Goal: Transaction & Acquisition: Subscribe to service/newsletter

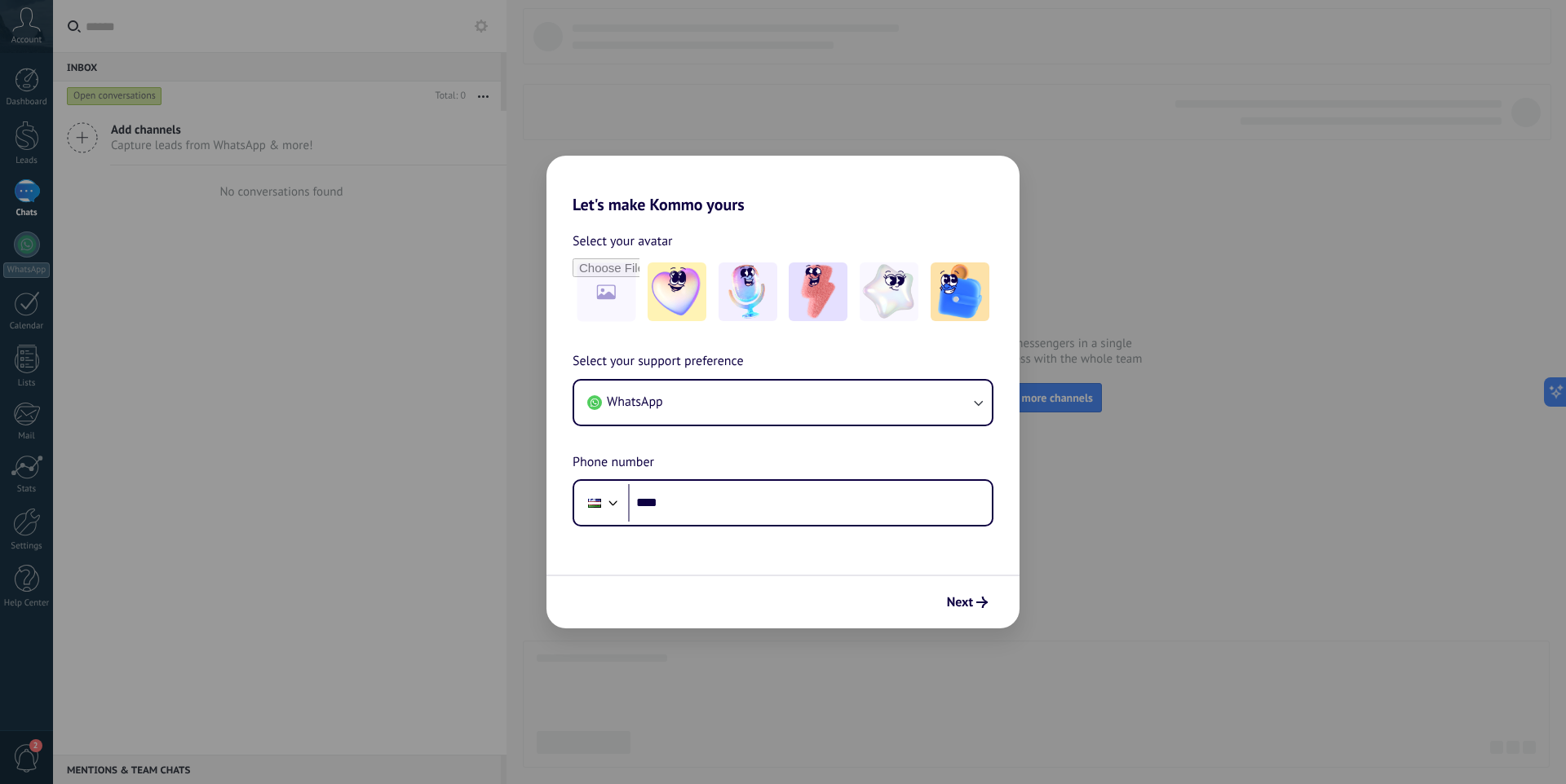
click at [336, 313] on div "Let's make Kommo yours Select your avatar Select your support preference WhatsA…" at bounding box center [783, 392] width 1566 height 784
click at [697, 406] on button "WhatsApp" at bounding box center [783, 403] width 418 height 44
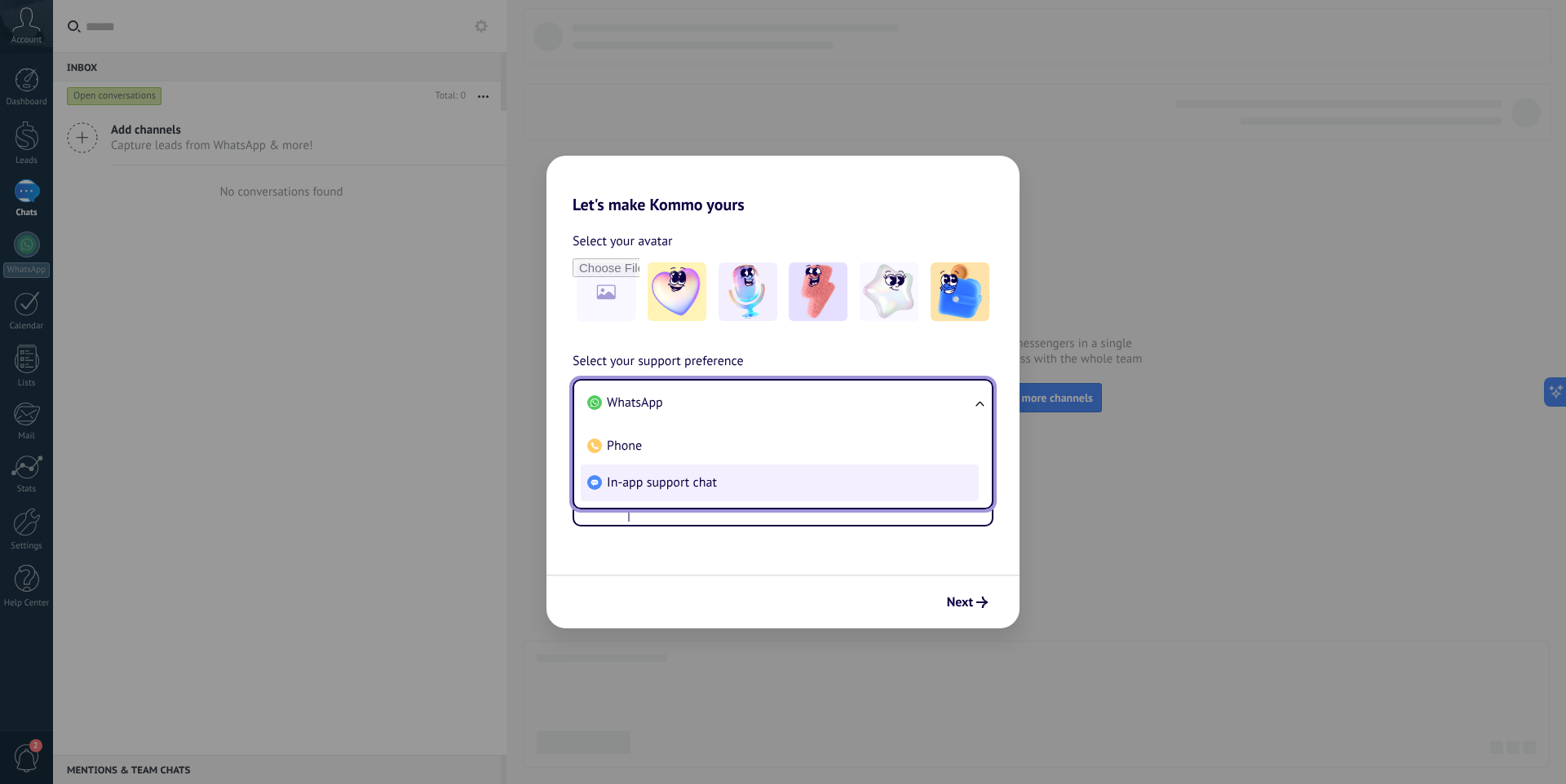
click at [635, 483] on span "In-app support chat" at bounding box center [662, 482] width 110 height 16
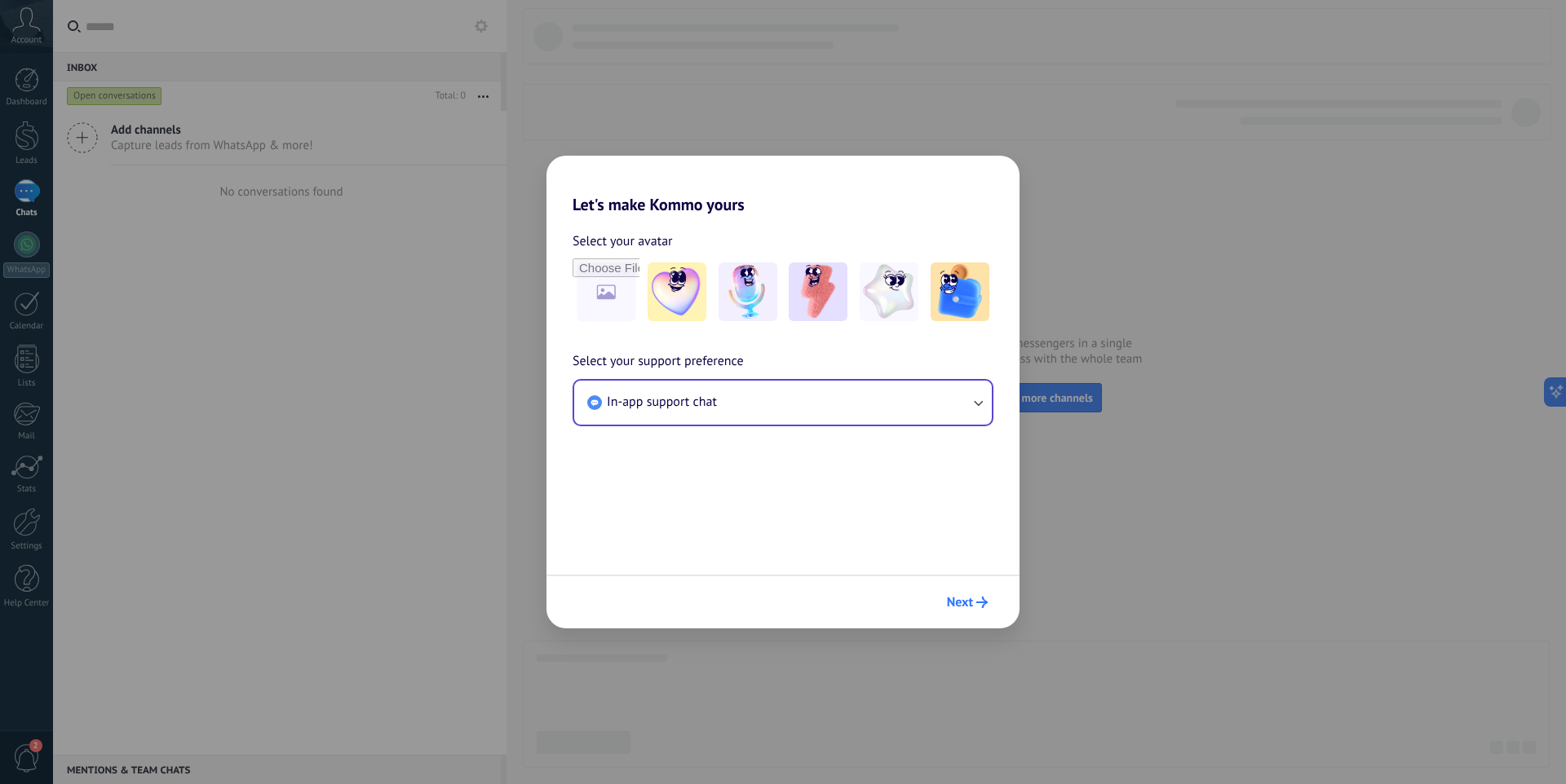
click at [975, 605] on span "Next" at bounding box center [967, 602] width 41 height 11
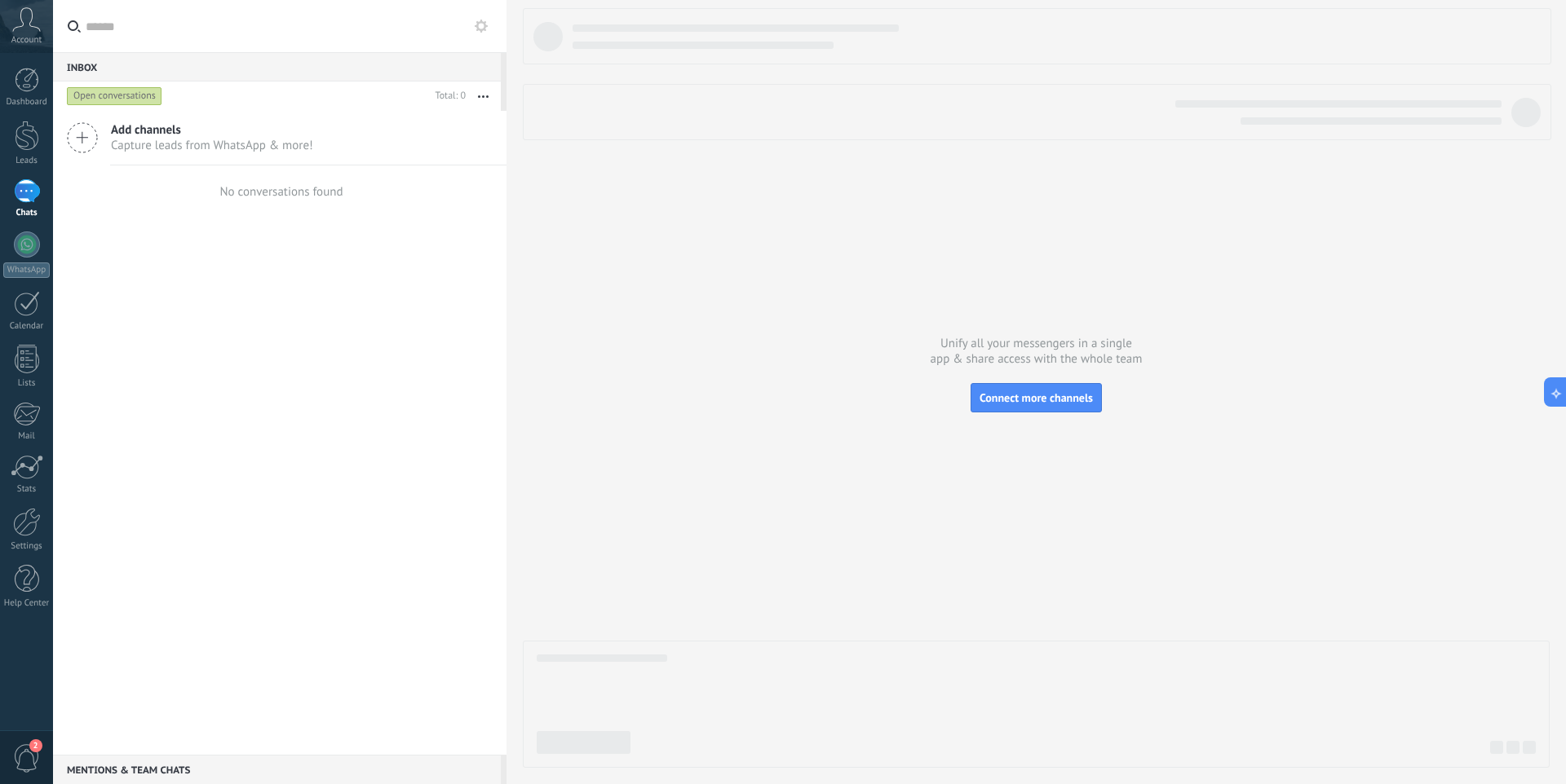
click at [31, 30] on icon at bounding box center [27, 20] width 29 height 25
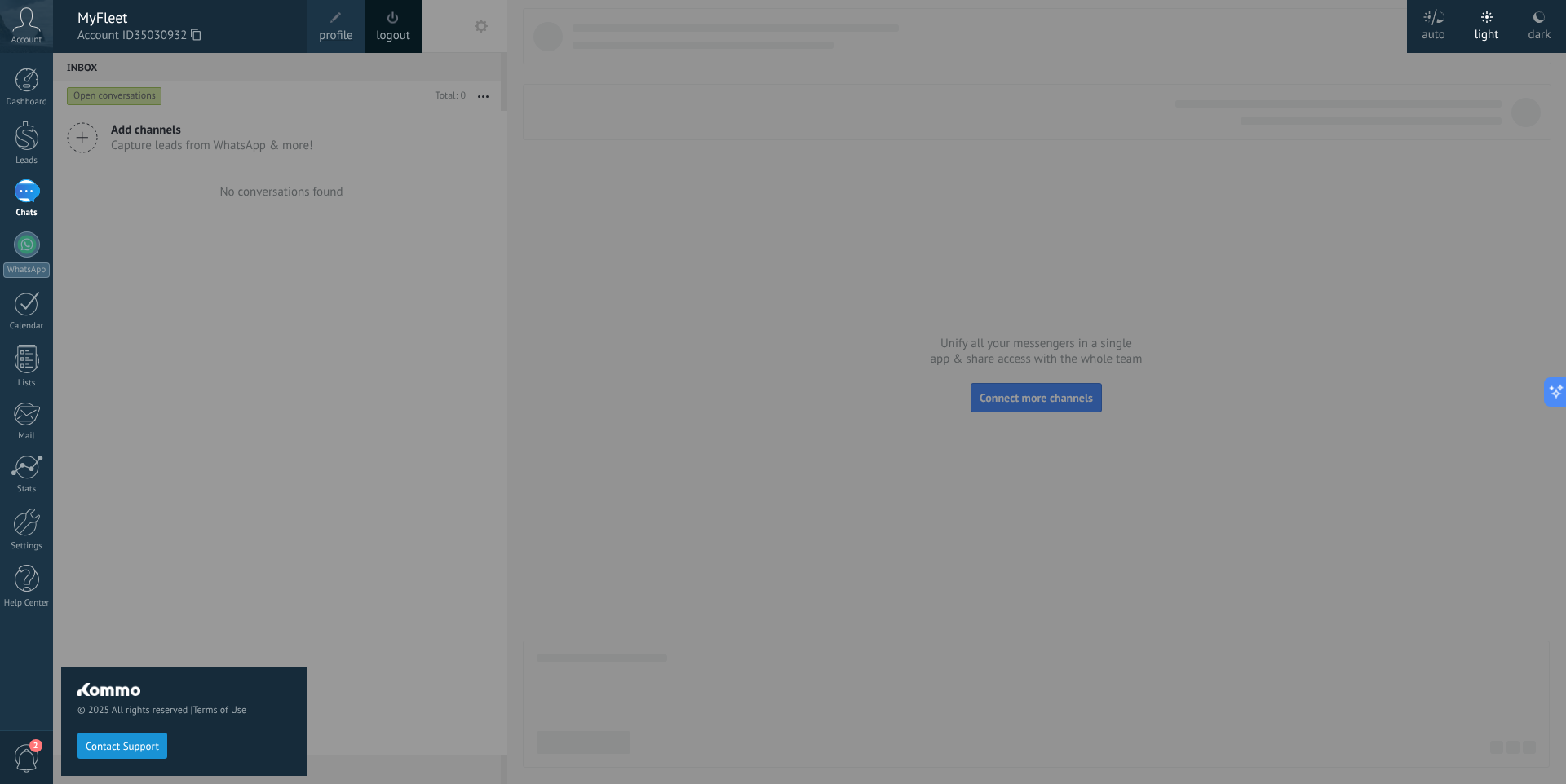
click at [31, 30] on icon at bounding box center [27, 20] width 29 height 25
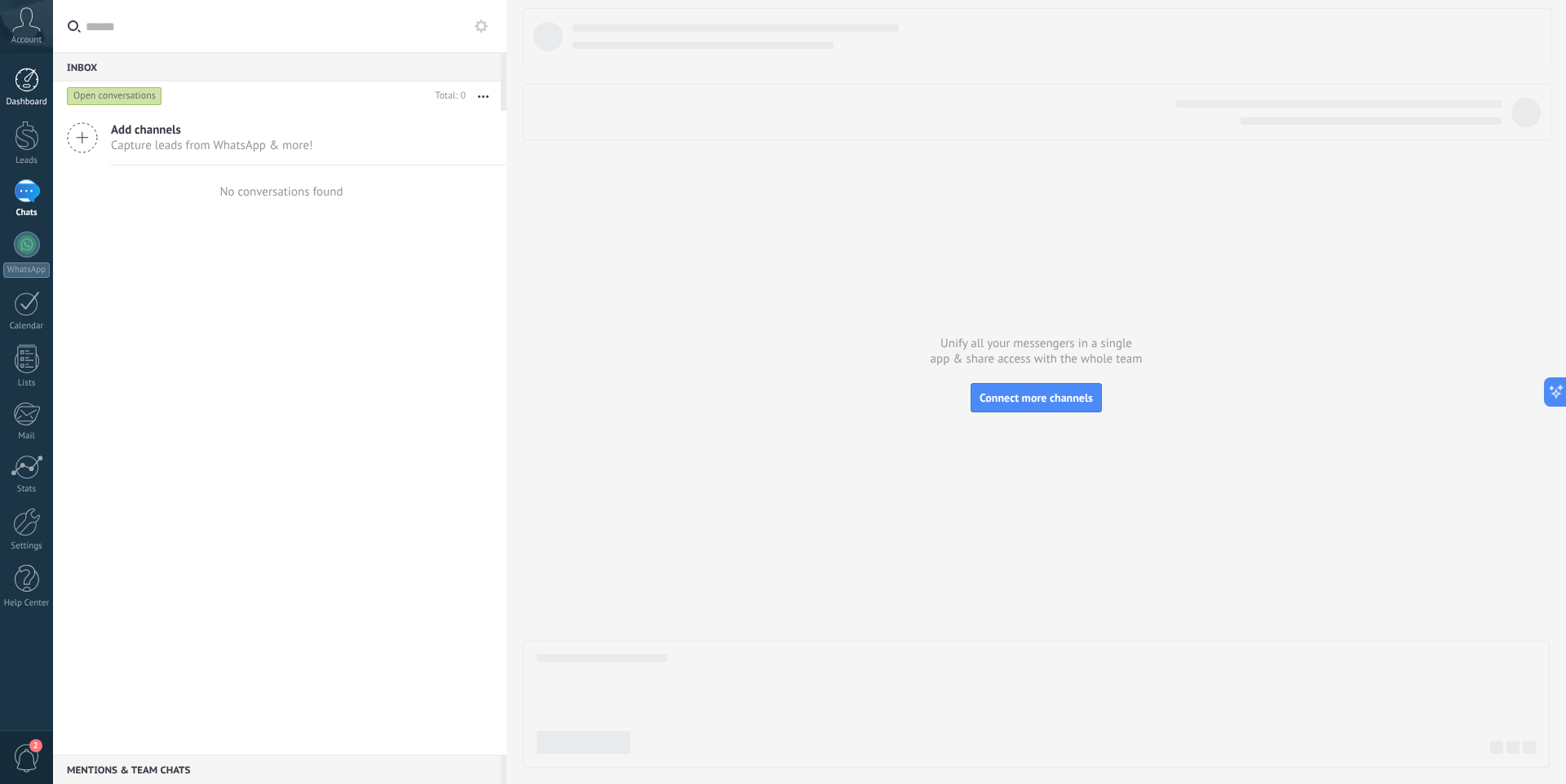
click at [20, 92] on link "Dashboard" at bounding box center [26, 88] width 53 height 40
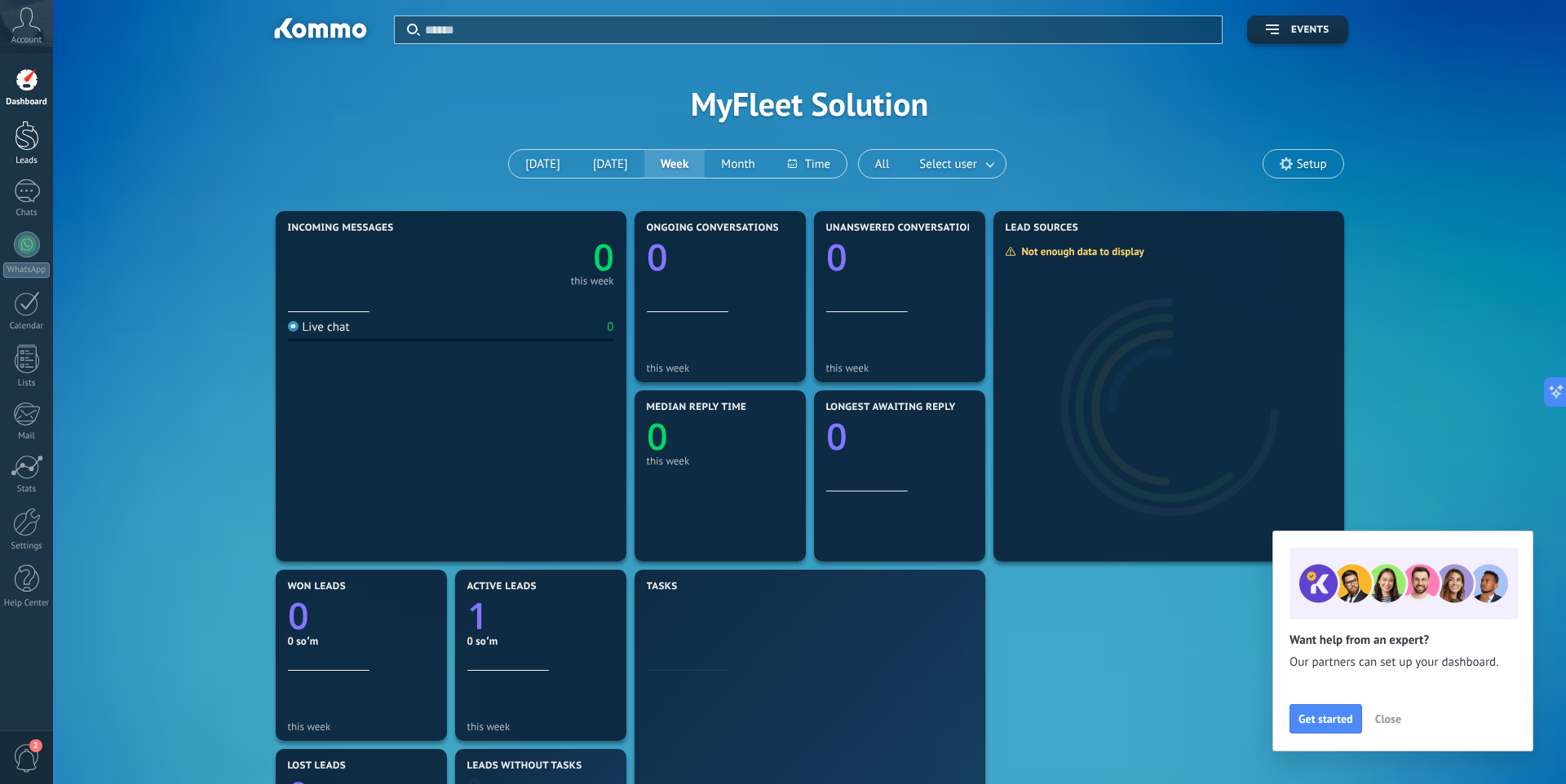
click at [25, 140] on div at bounding box center [27, 136] width 25 height 31
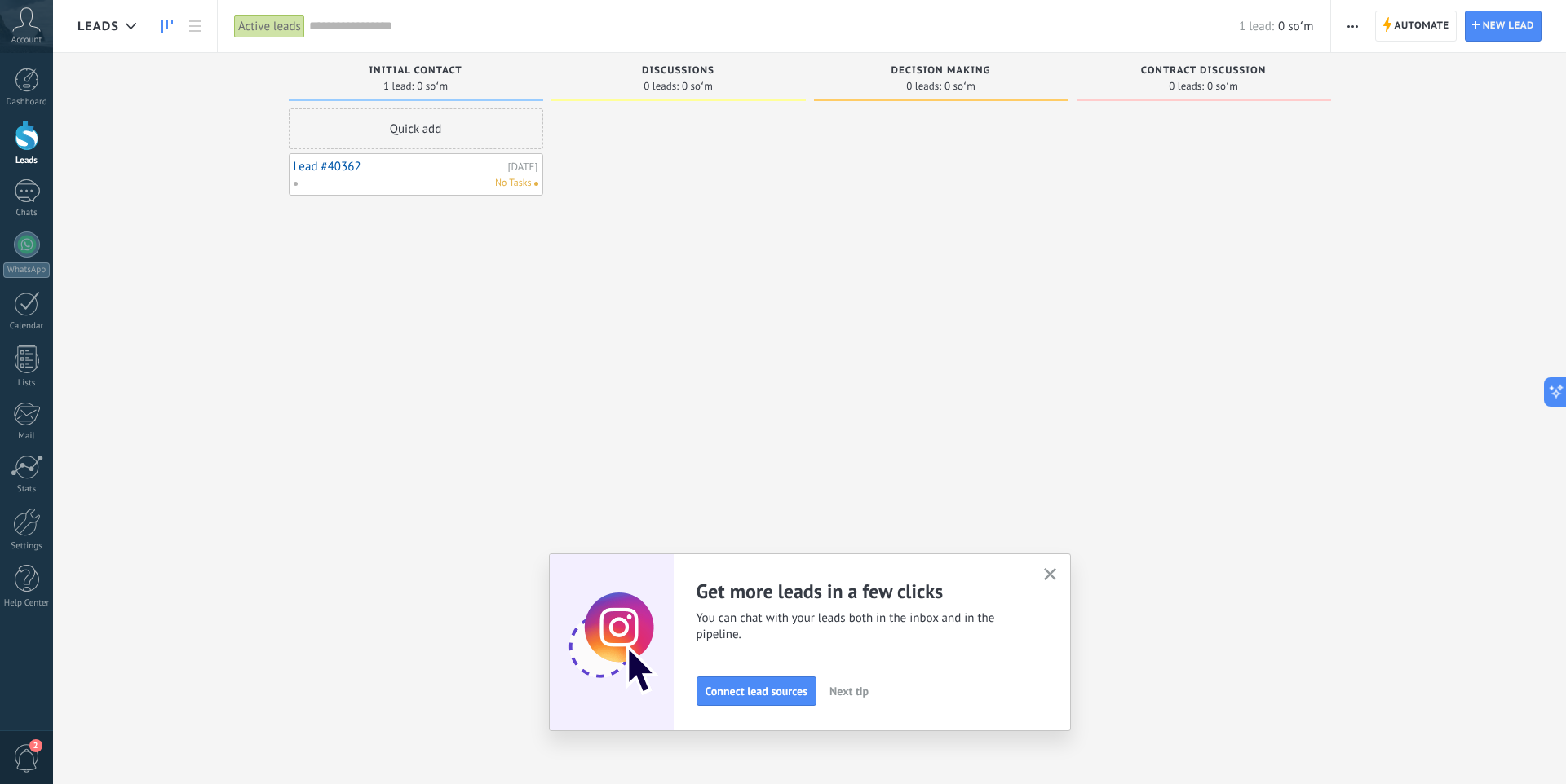
click at [261, 35] on div "Active leads" at bounding box center [269, 26] width 71 height 24
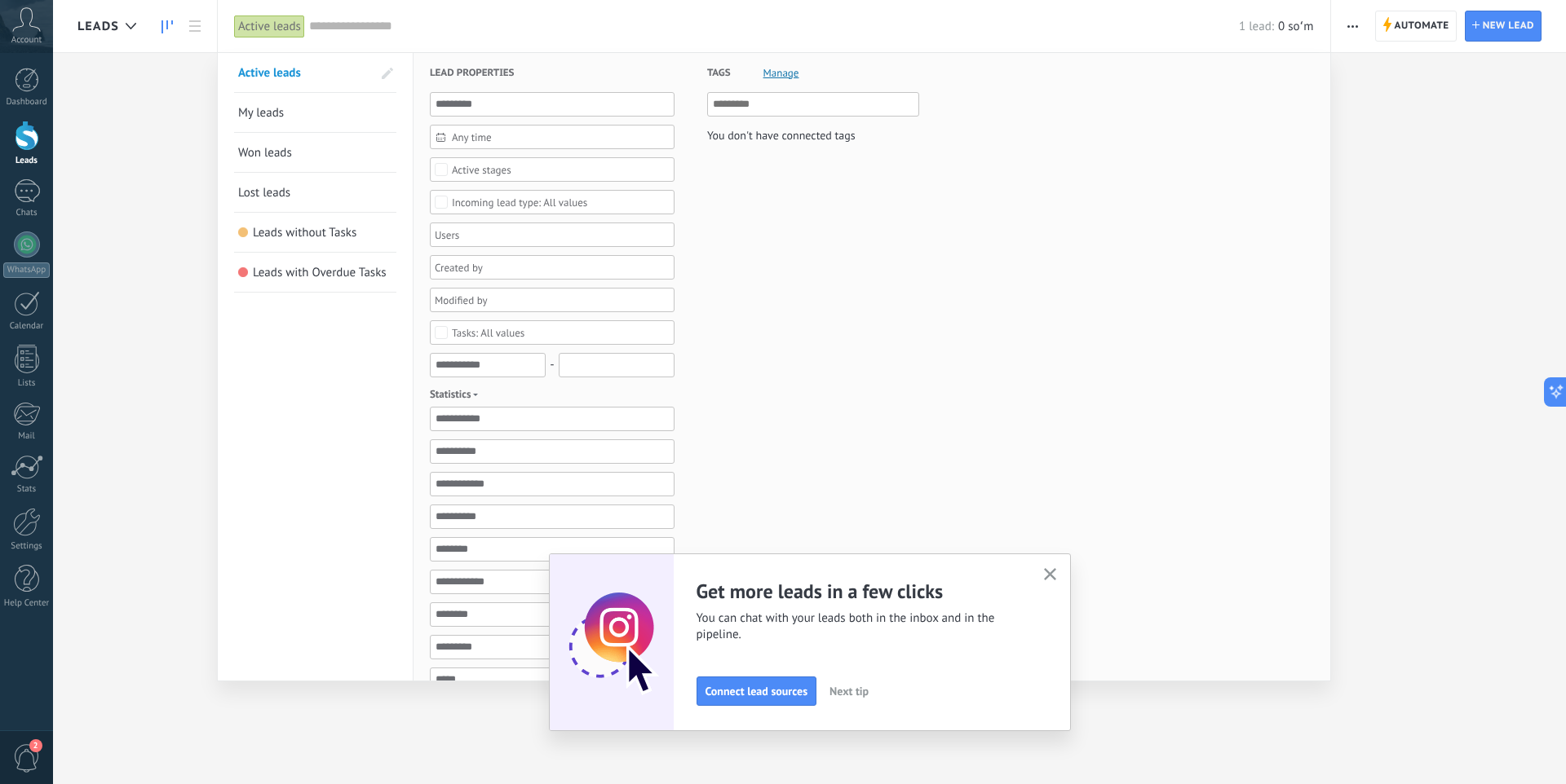
click at [170, 256] on div at bounding box center [783, 392] width 1566 height 784
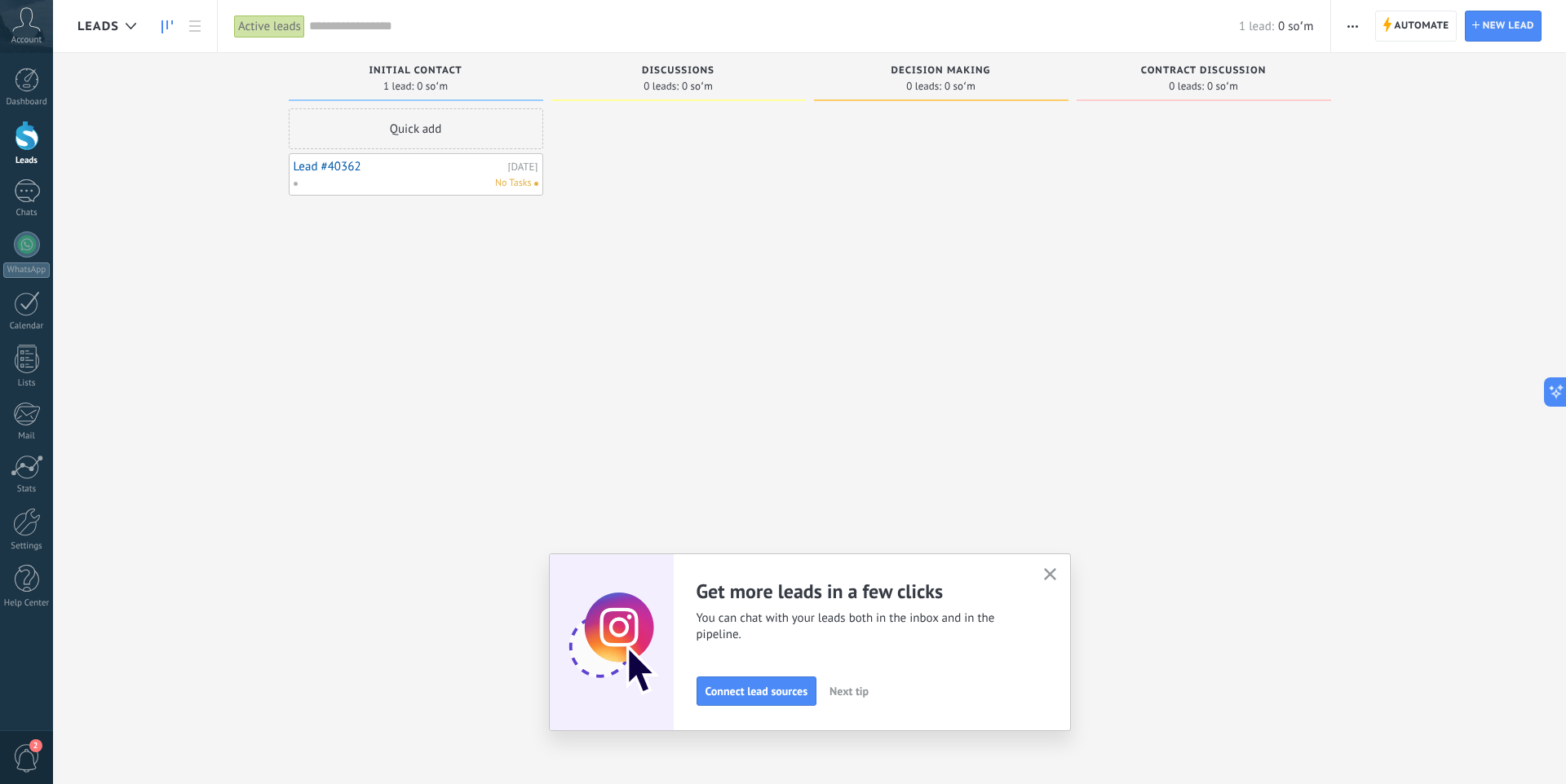
click at [362, 177] on div "No Tasks" at bounding box center [413, 183] width 239 height 14
click at [326, 166] on link "Lead #40362" at bounding box center [399, 167] width 211 height 13
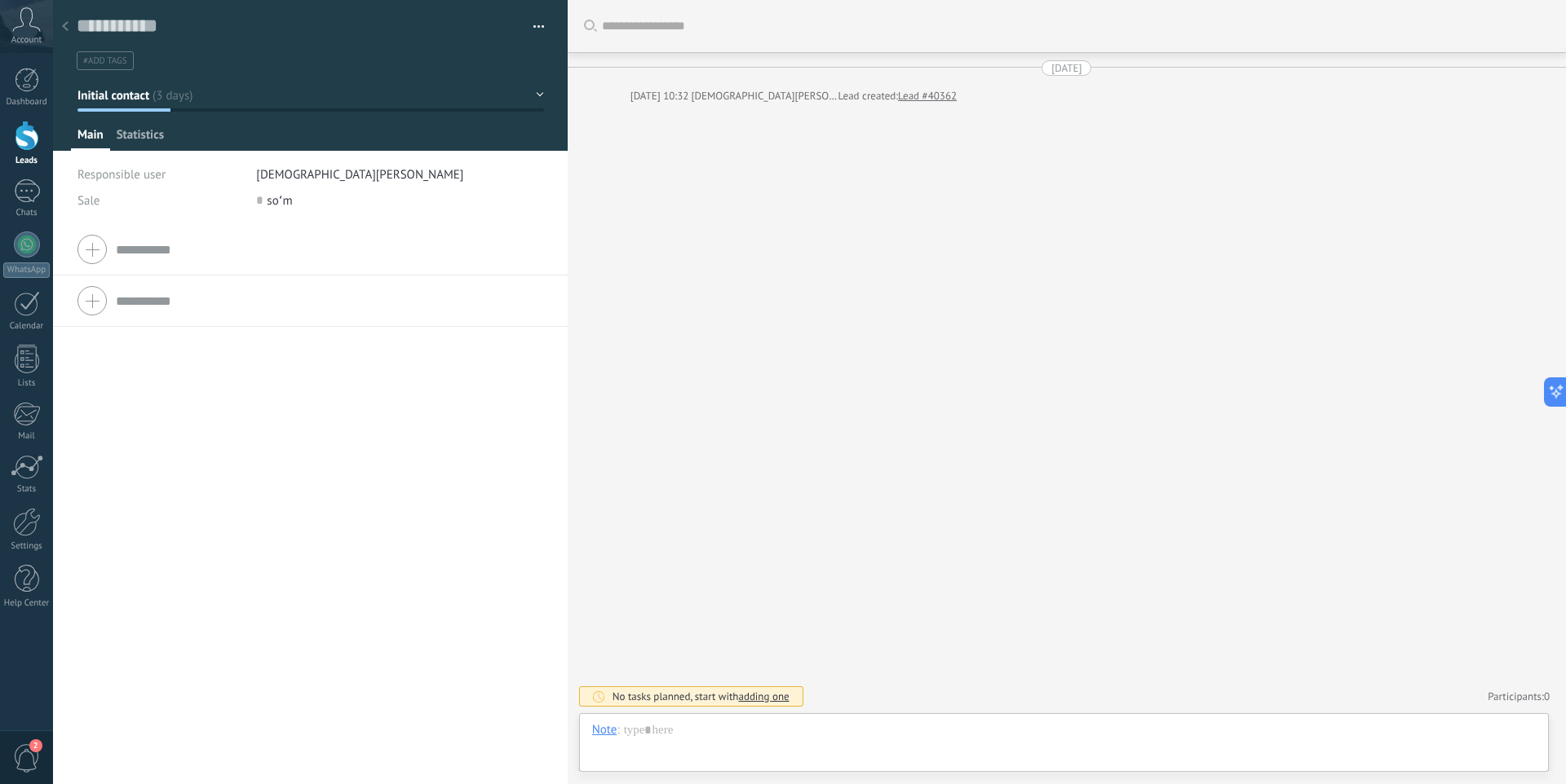
scroll to position [25, 0]
click at [151, 139] on span "Statistics" at bounding box center [140, 139] width 47 height 24
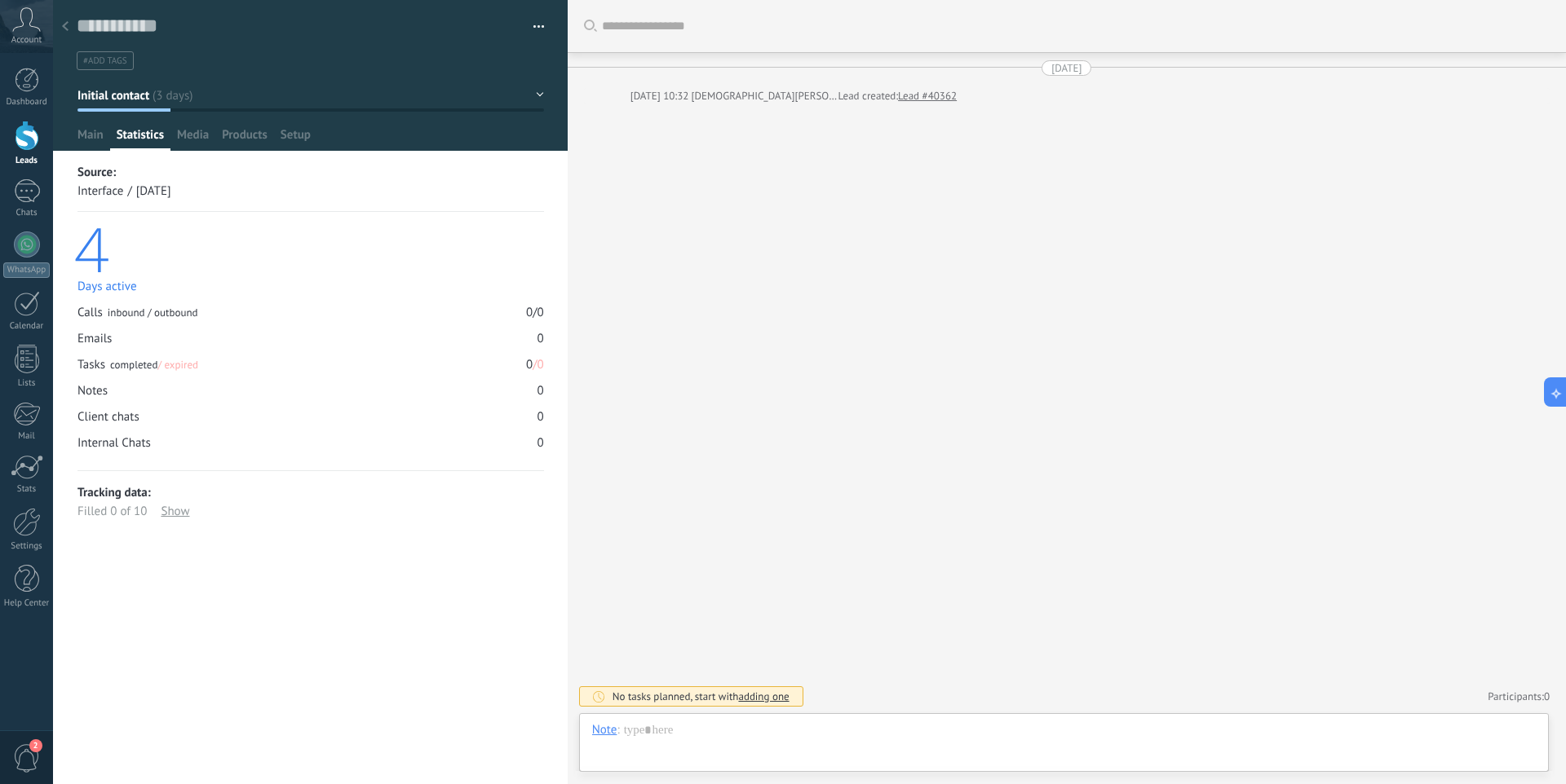
click at [98, 191] on div "Interface" at bounding box center [101, 191] width 46 height 19
click at [91, 135] on span "Main" at bounding box center [90, 139] width 26 height 24
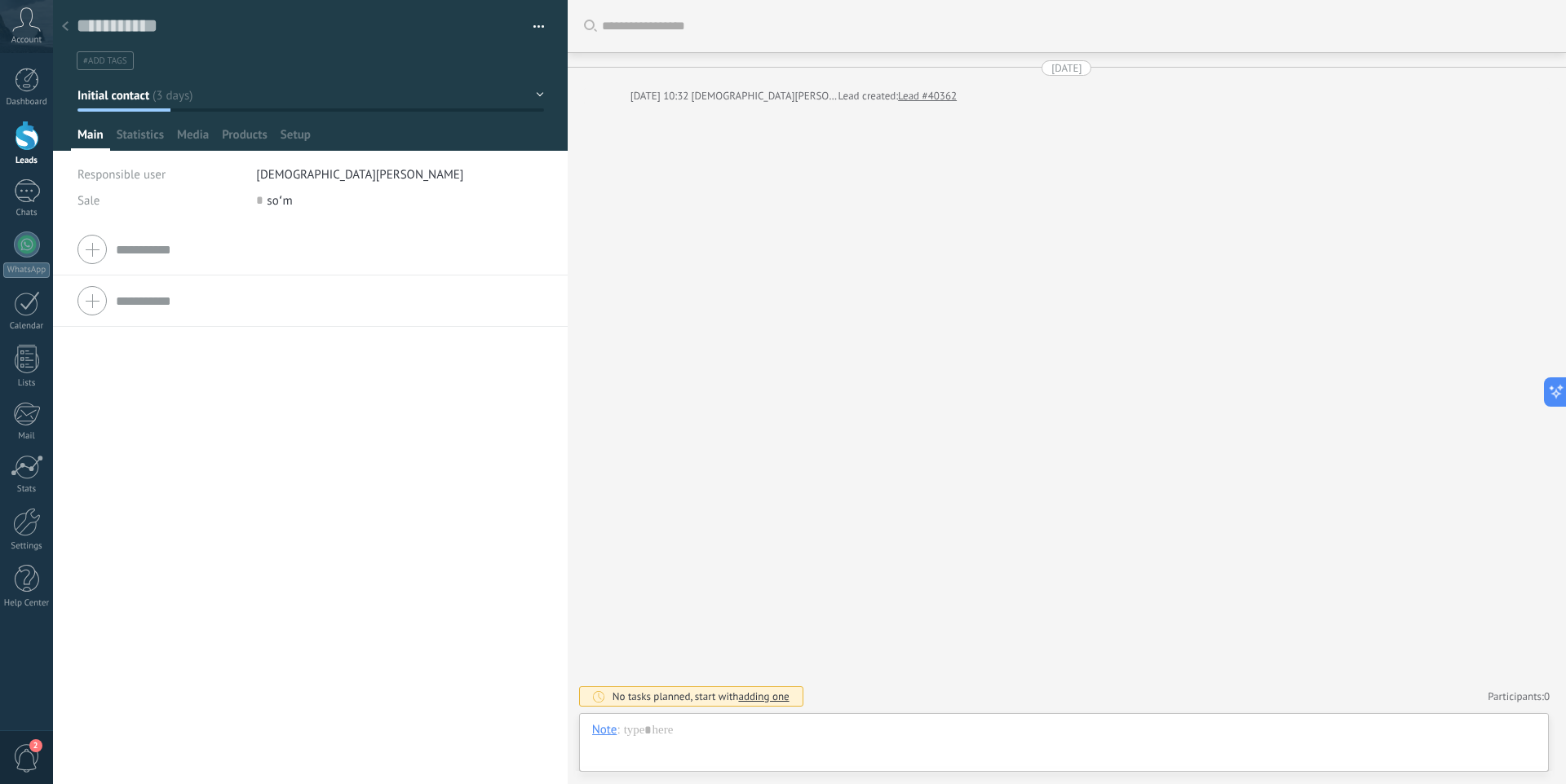
click at [64, 26] on icon at bounding box center [65, 26] width 7 height 10
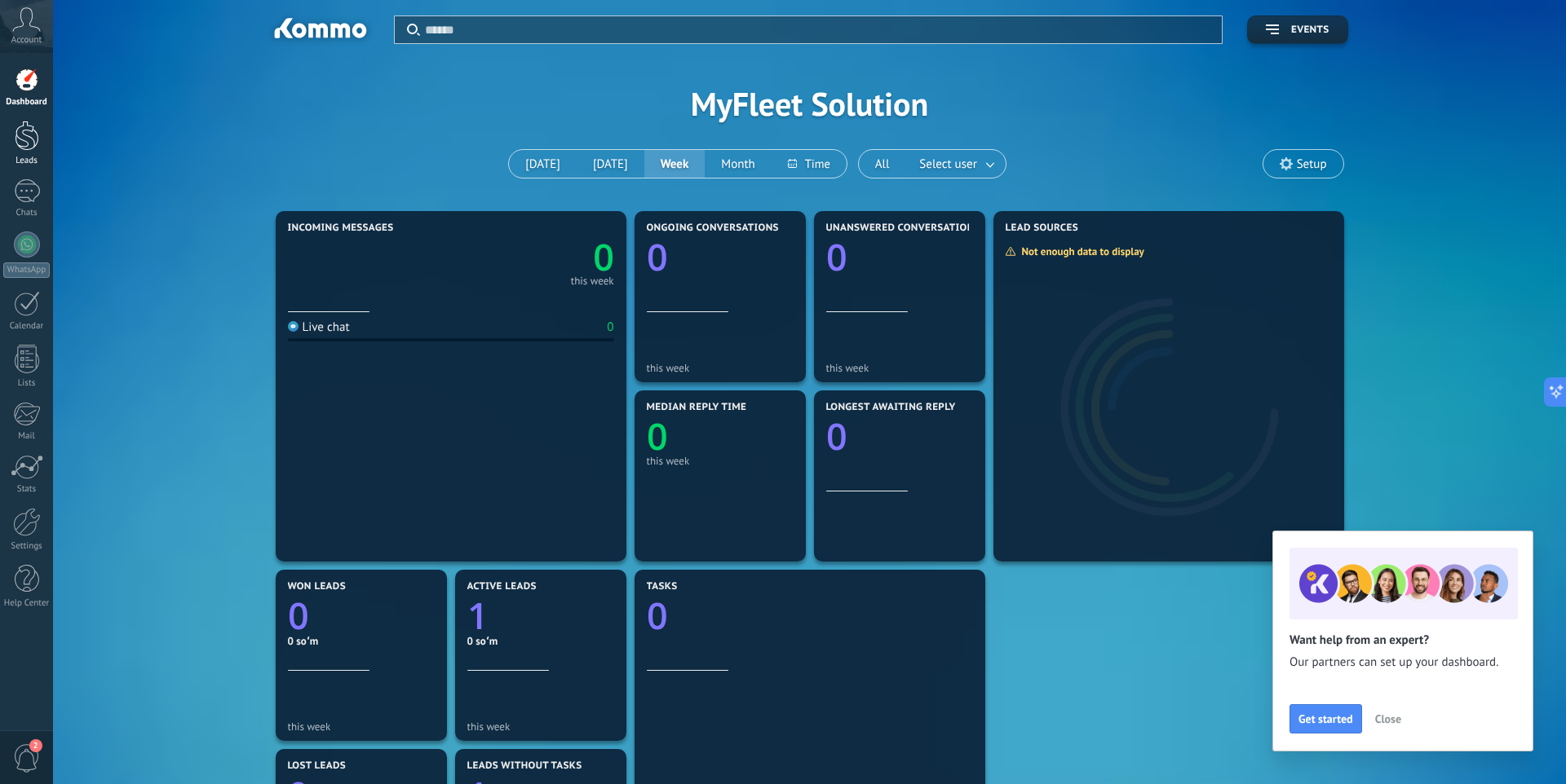
click at [10, 142] on link "Leads" at bounding box center [26, 144] width 53 height 46
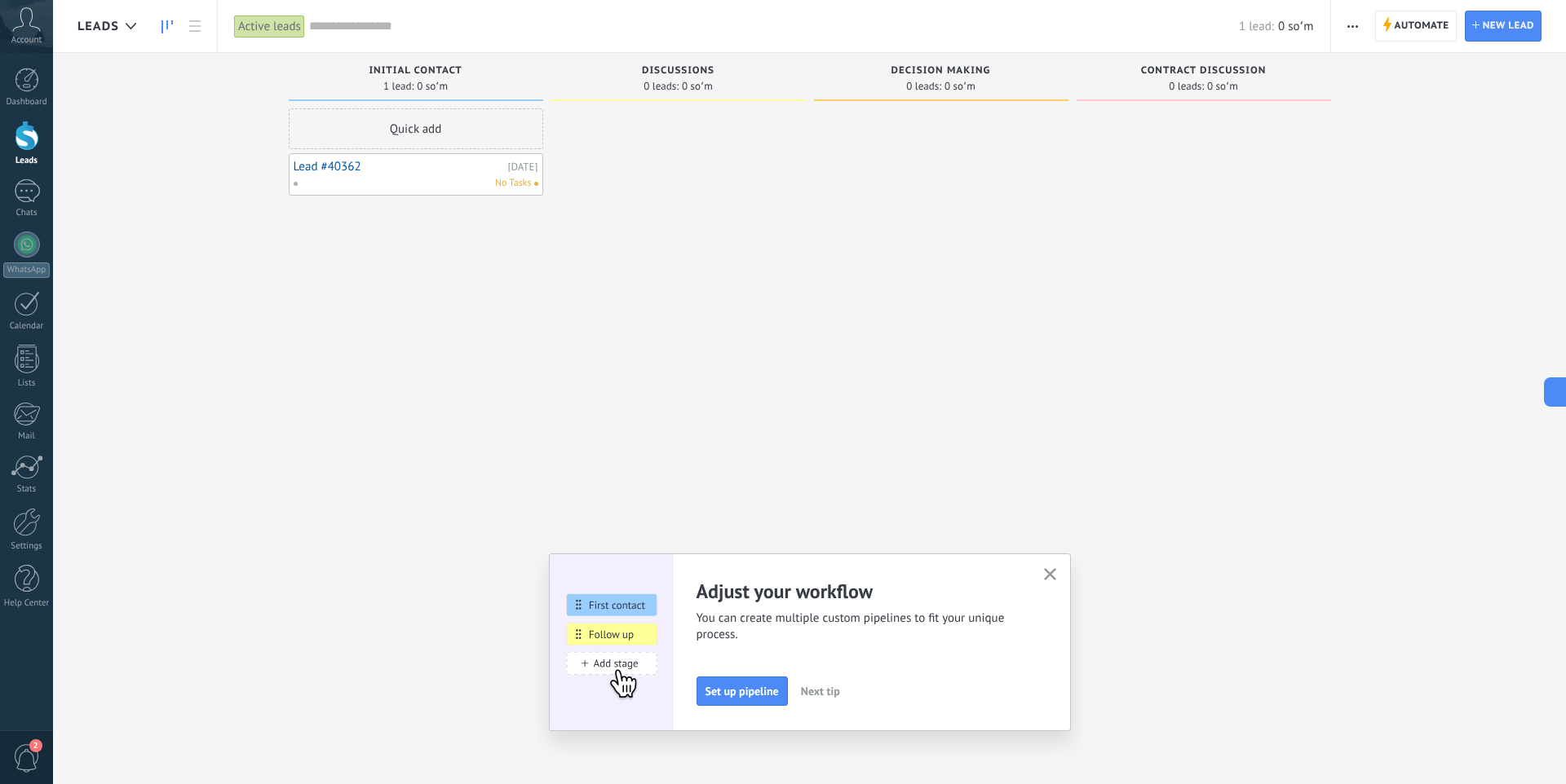
click at [277, 26] on div "Active leads" at bounding box center [269, 26] width 71 height 24
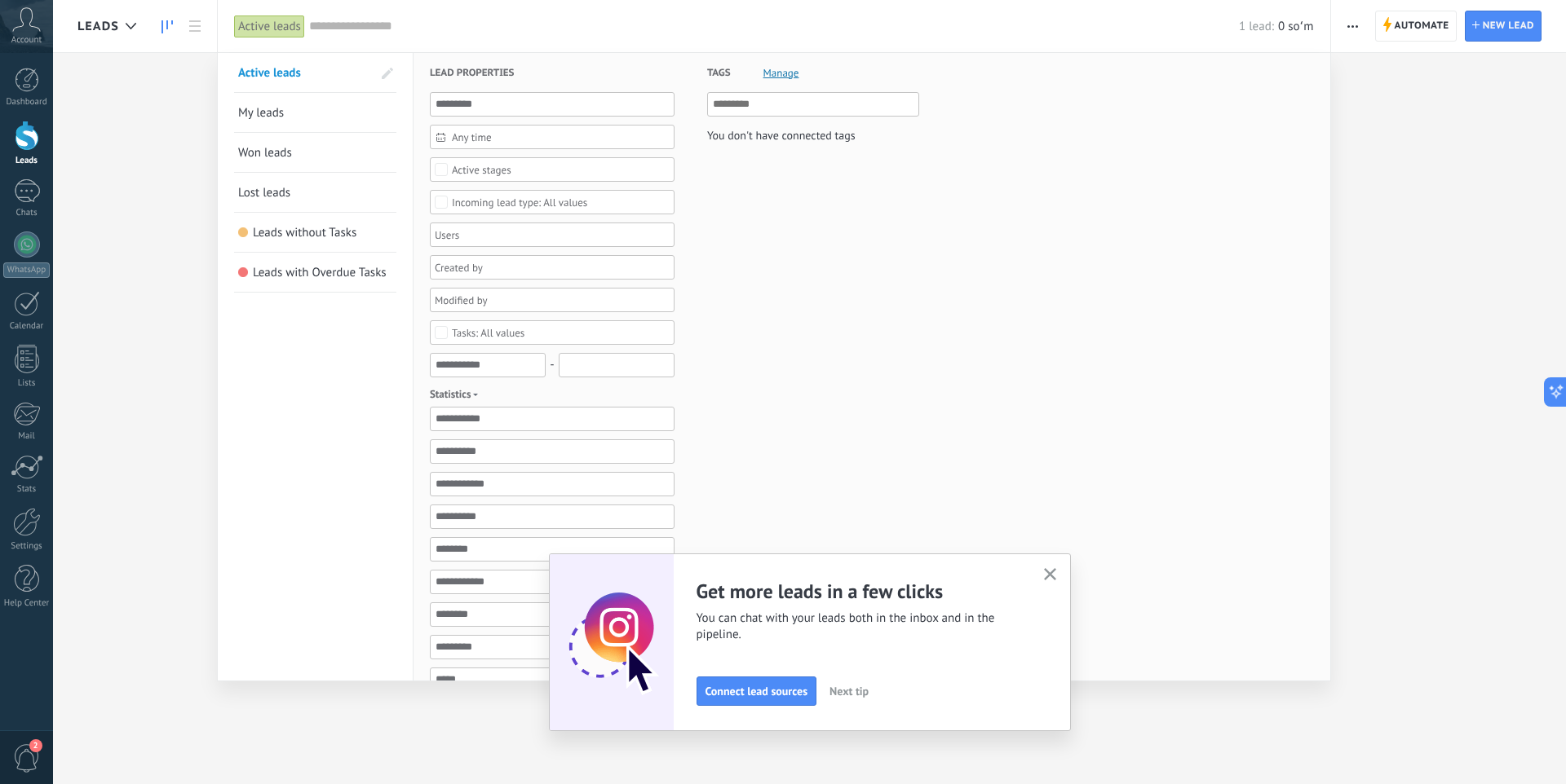
click at [175, 152] on div at bounding box center [783, 392] width 1566 height 784
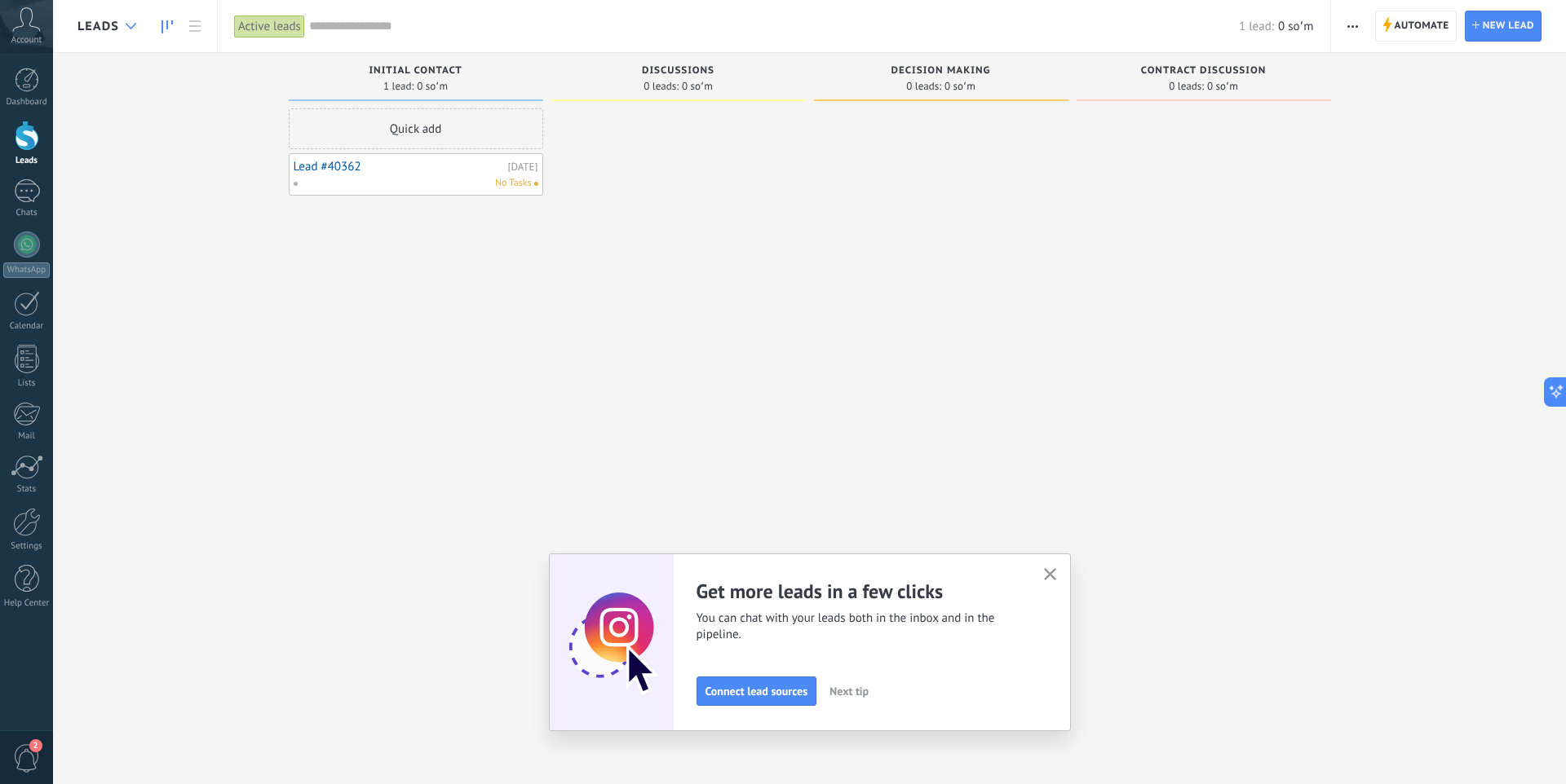
click at [124, 25] on div at bounding box center [131, 26] width 27 height 32
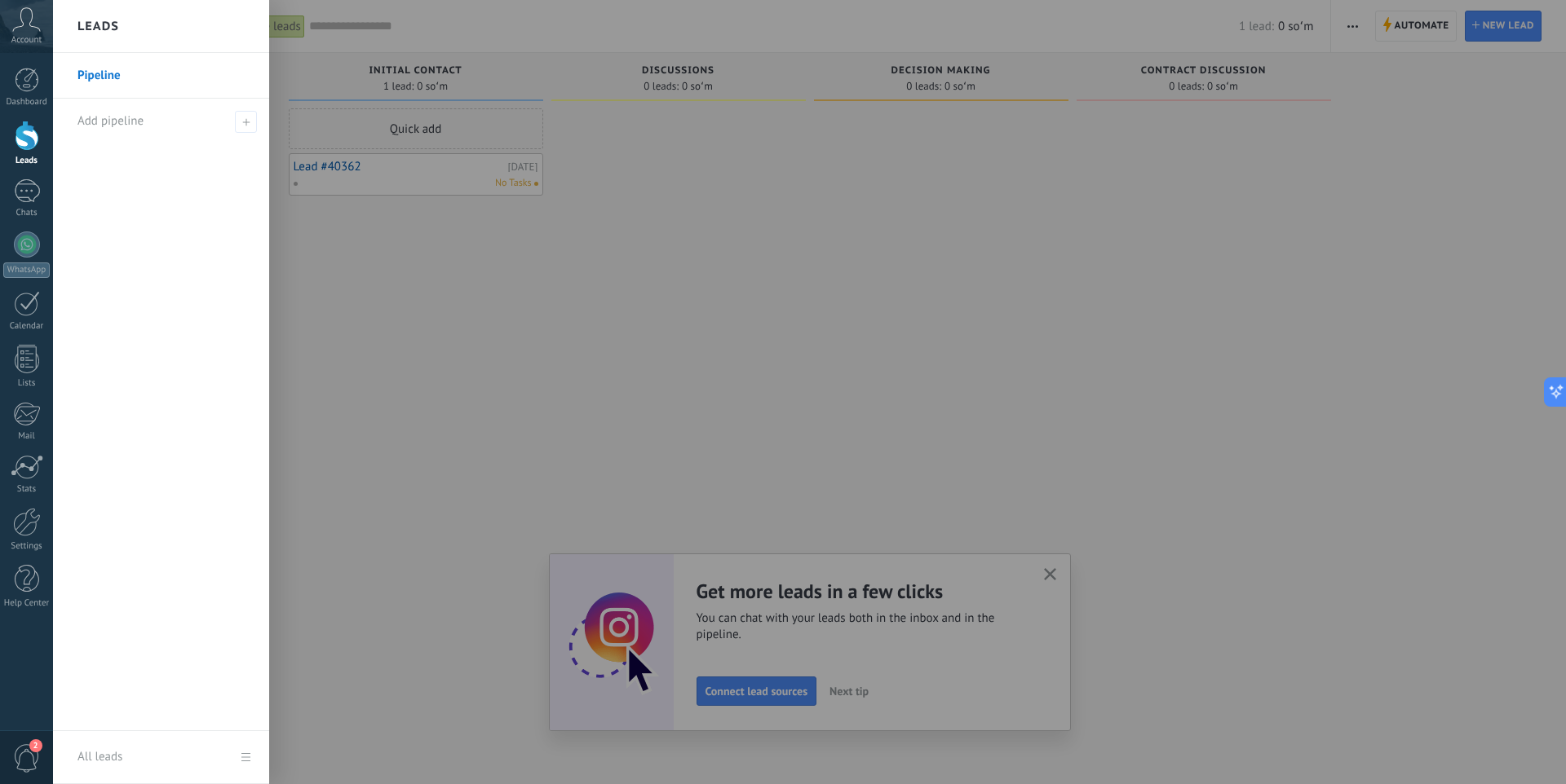
click at [591, 335] on div at bounding box center [835, 392] width 1566 height 784
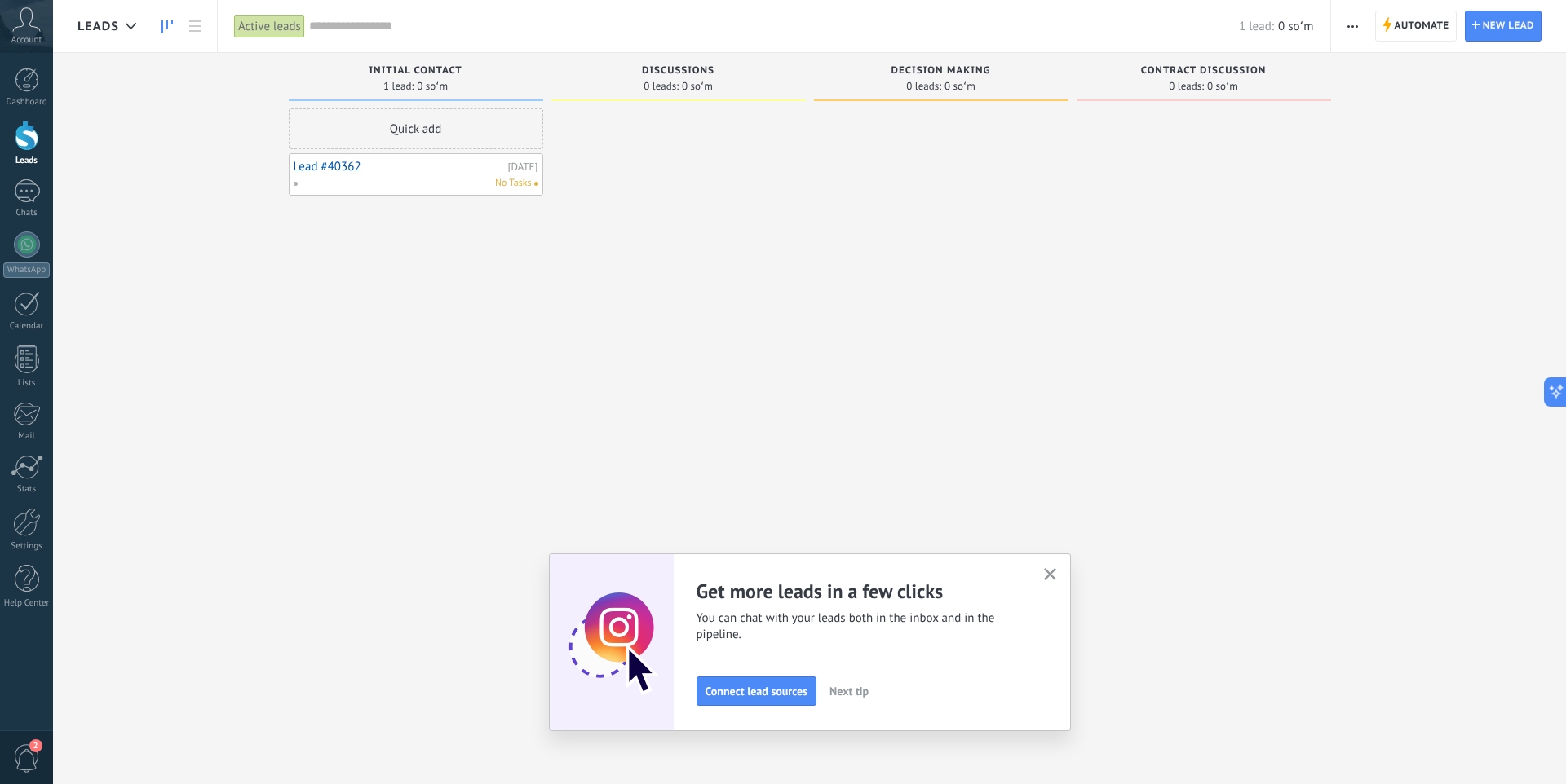
click at [1348, 26] on use "button" at bounding box center [1352, 26] width 11 height 3
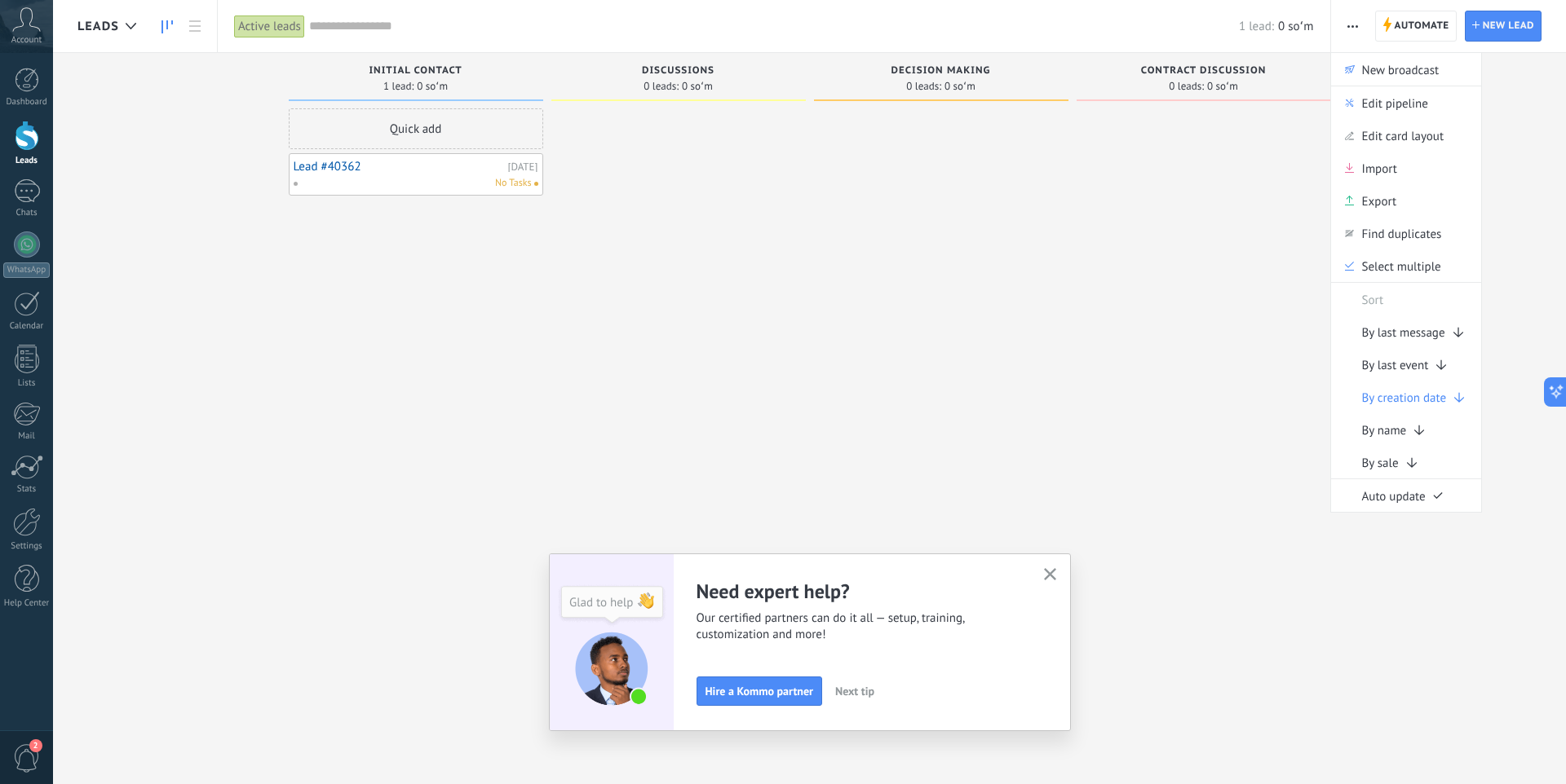
click at [958, 319] on div at bounding box center [942, 393] width 255 height 571
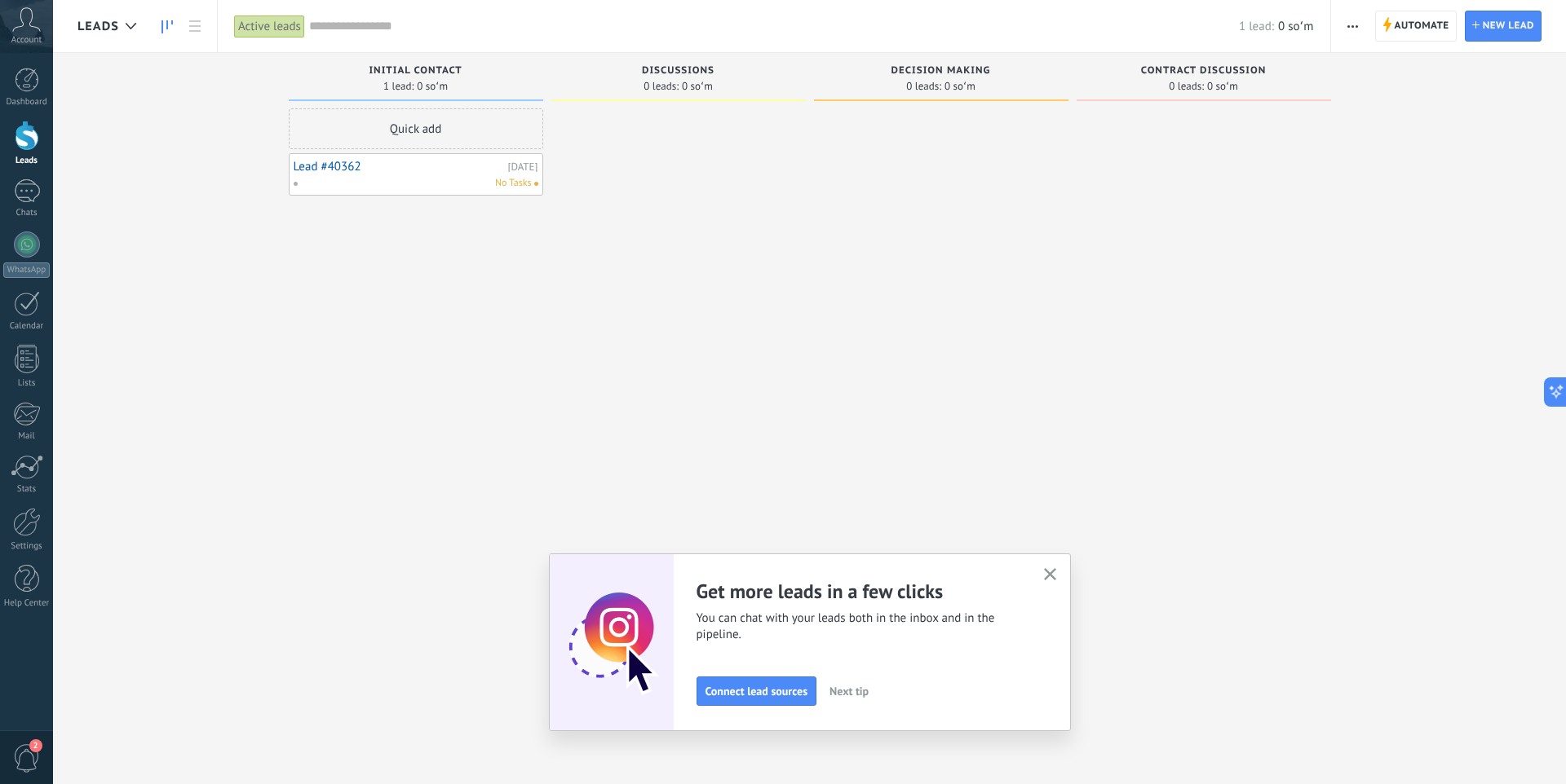
click at [434, 25] on input "text" at bounding box center [774, 27] width 930 height 17
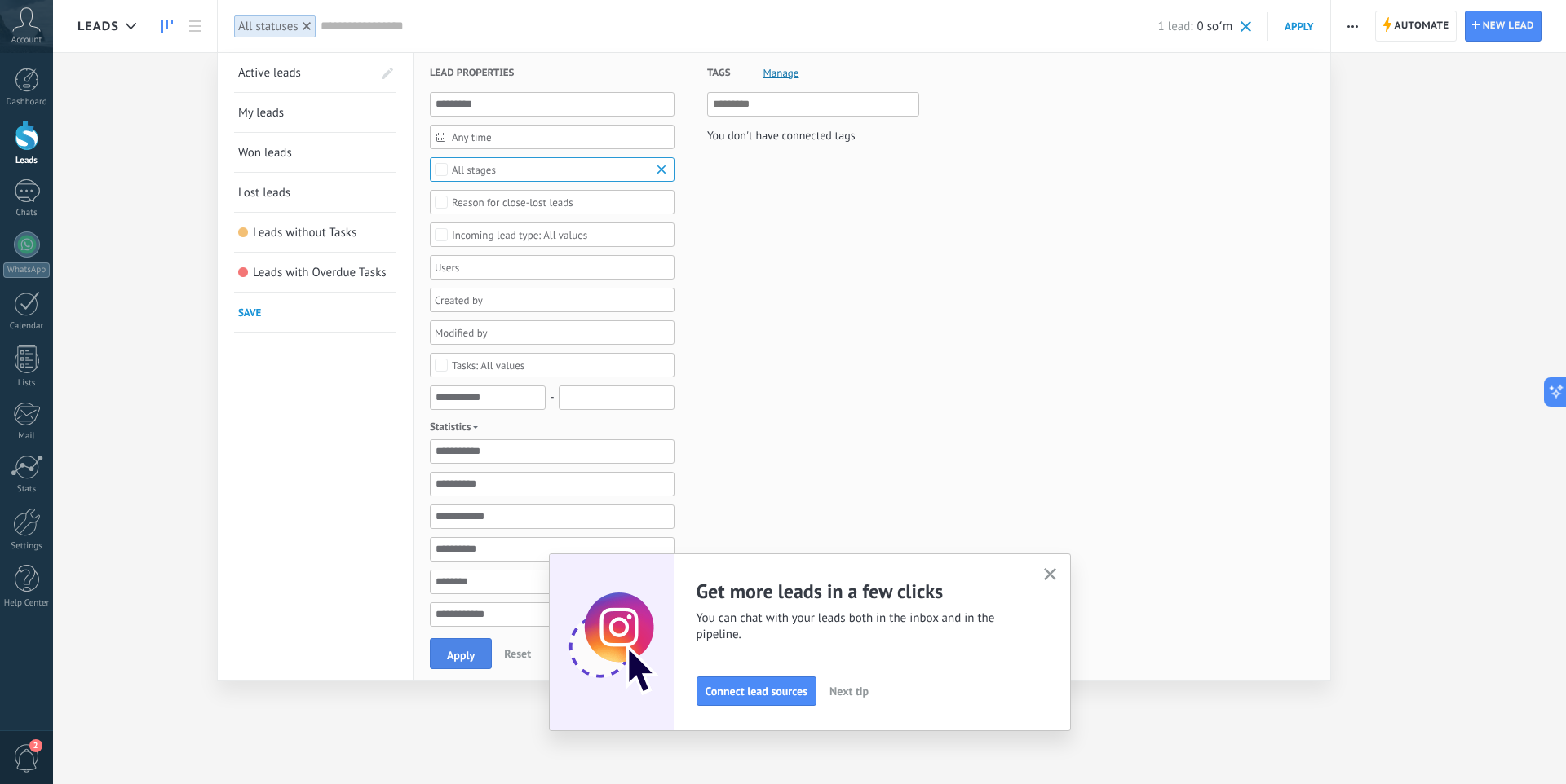
click at [469, 651] on span "Apply" at bounding box center [461, 656] width 28 height 11
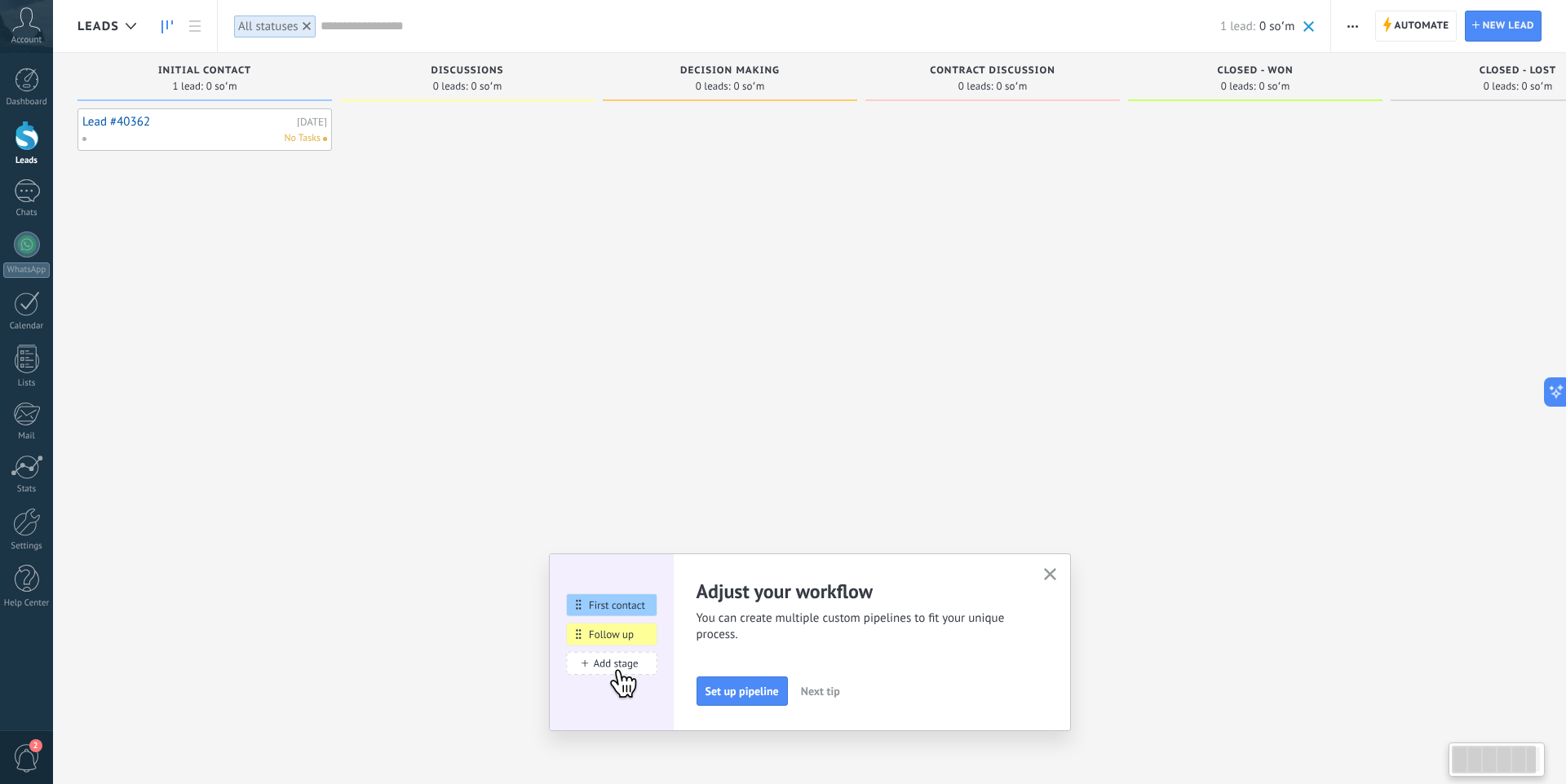
scroll to position [0, 103]
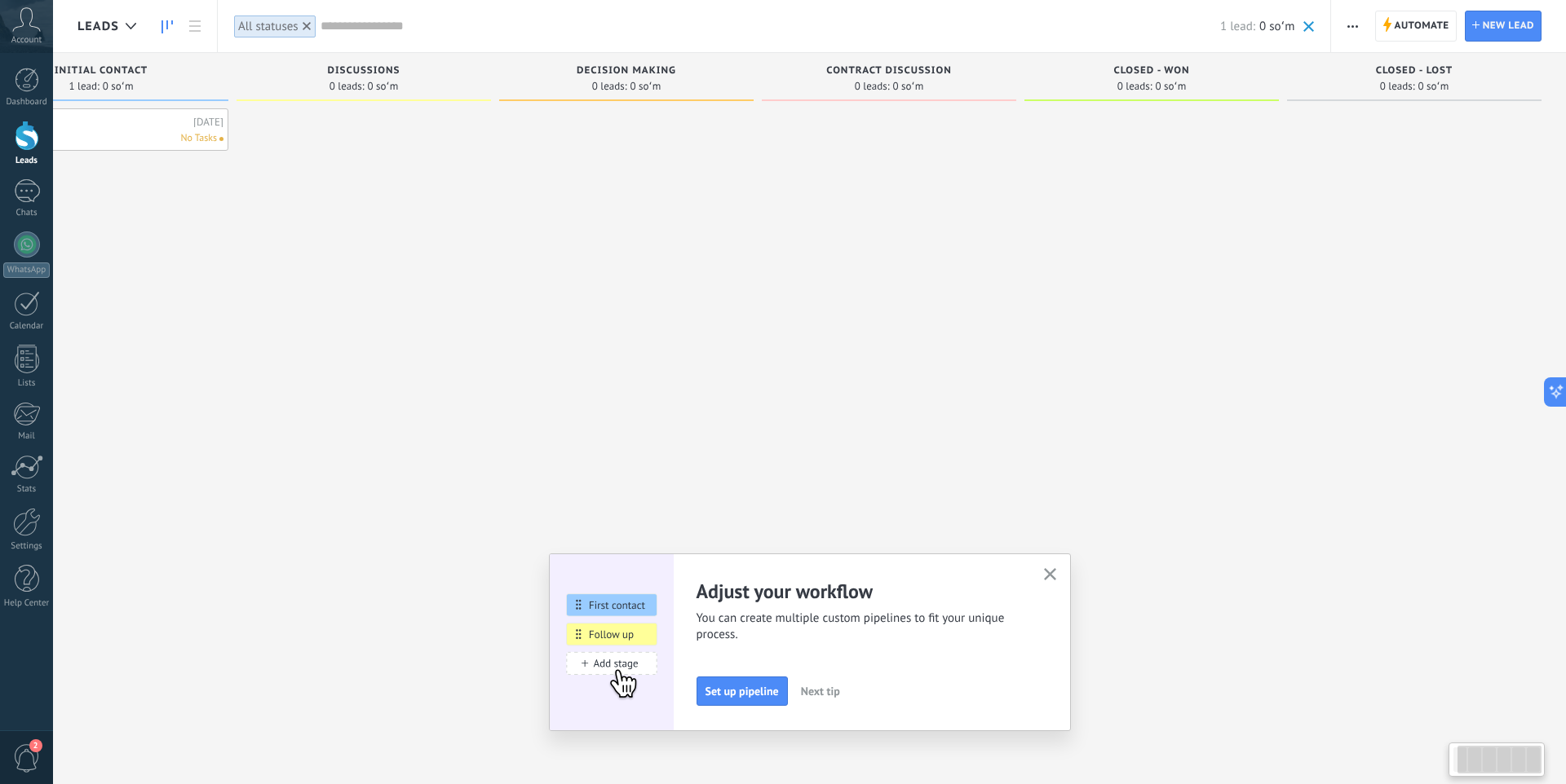
drag, startPoint x: 1163, startPoint y: 423, endPoint x: 918, endPoint y: 456, distance: 247.2
click at [918, 456] on div "Incoming leads Requests: [PHONE_NUMBER] Initial contact 1 lead: 0 soʻm Lead #40…" at bounding box center [770, 366] width 1592 height 627
click at [1051, 579] on icon "button" at bounding box center [1050, 574] width 12 height 12
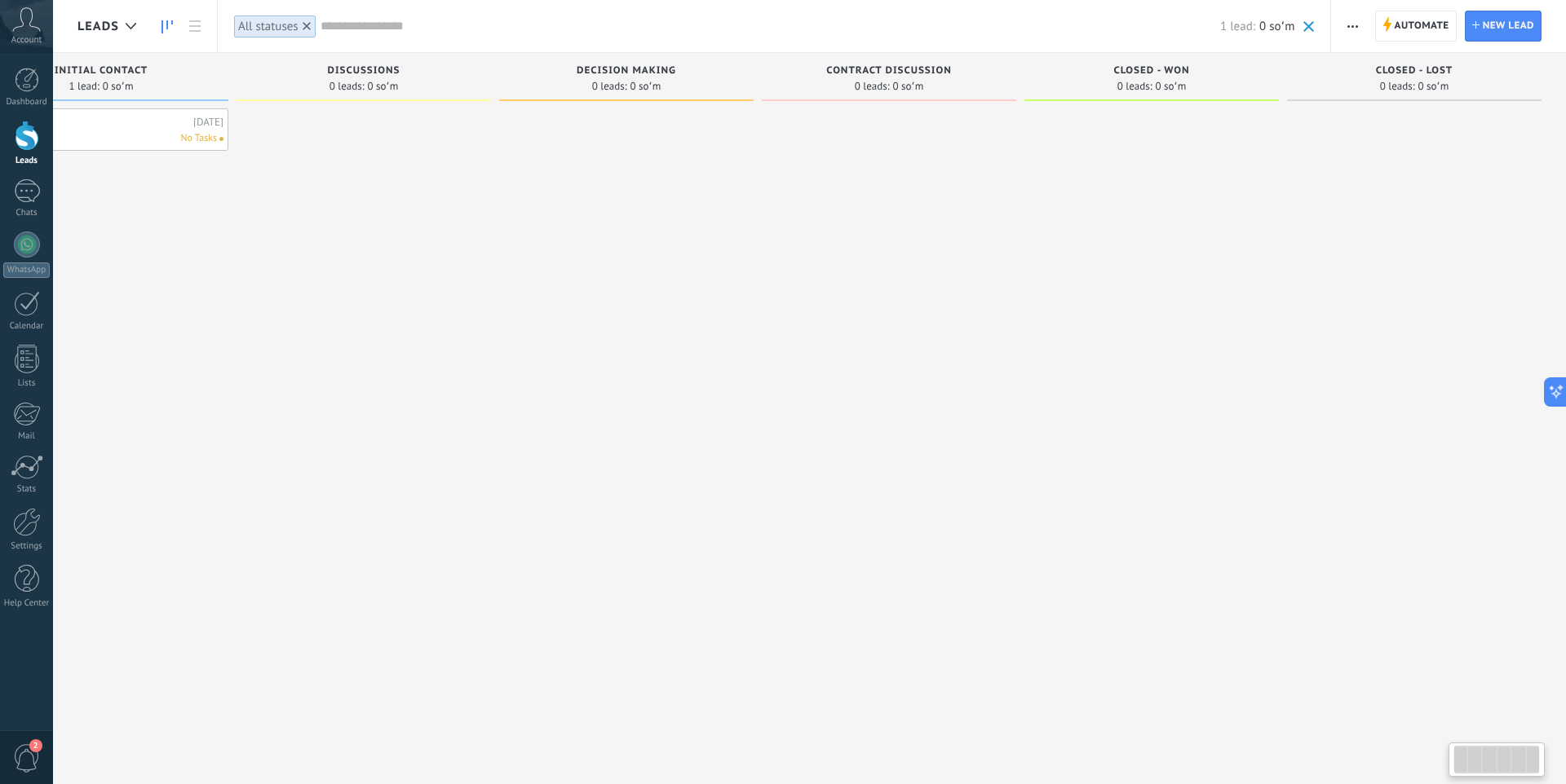
scroll to position [0, 0]
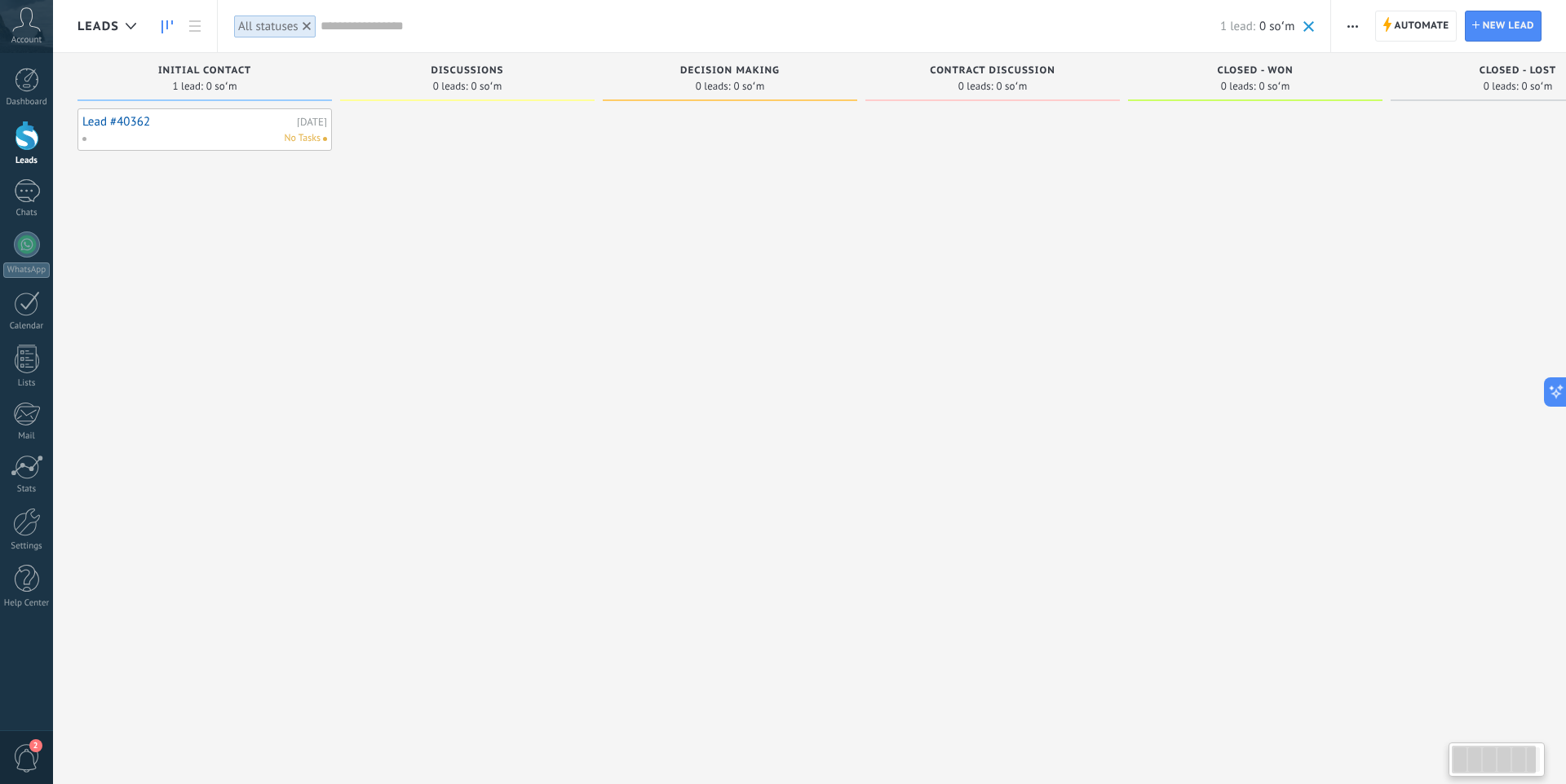
drag, startPoint x: 1024, startPoint y: 514, endPoint x: 1201, endPoint y: 433, distance: 194.7
click at [1270, 500] on div at bounding box center [1256, 393] width 255 height 571
click at [15, 519] on div at bounding box center [27, 523] width 28 height 29
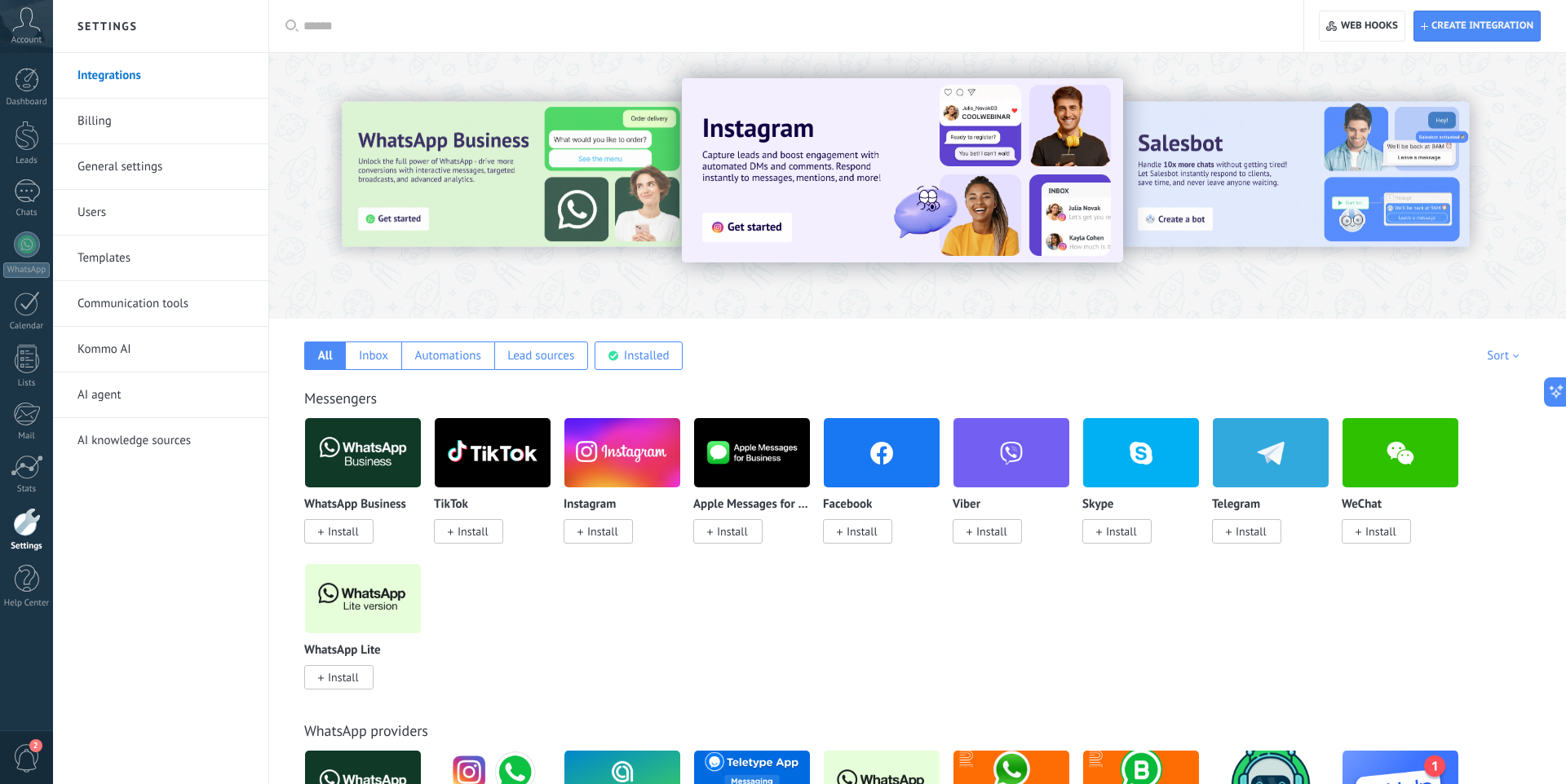
click at [102, 125] on link "Billing" at bounding box center [165, 122] width 174 height 46
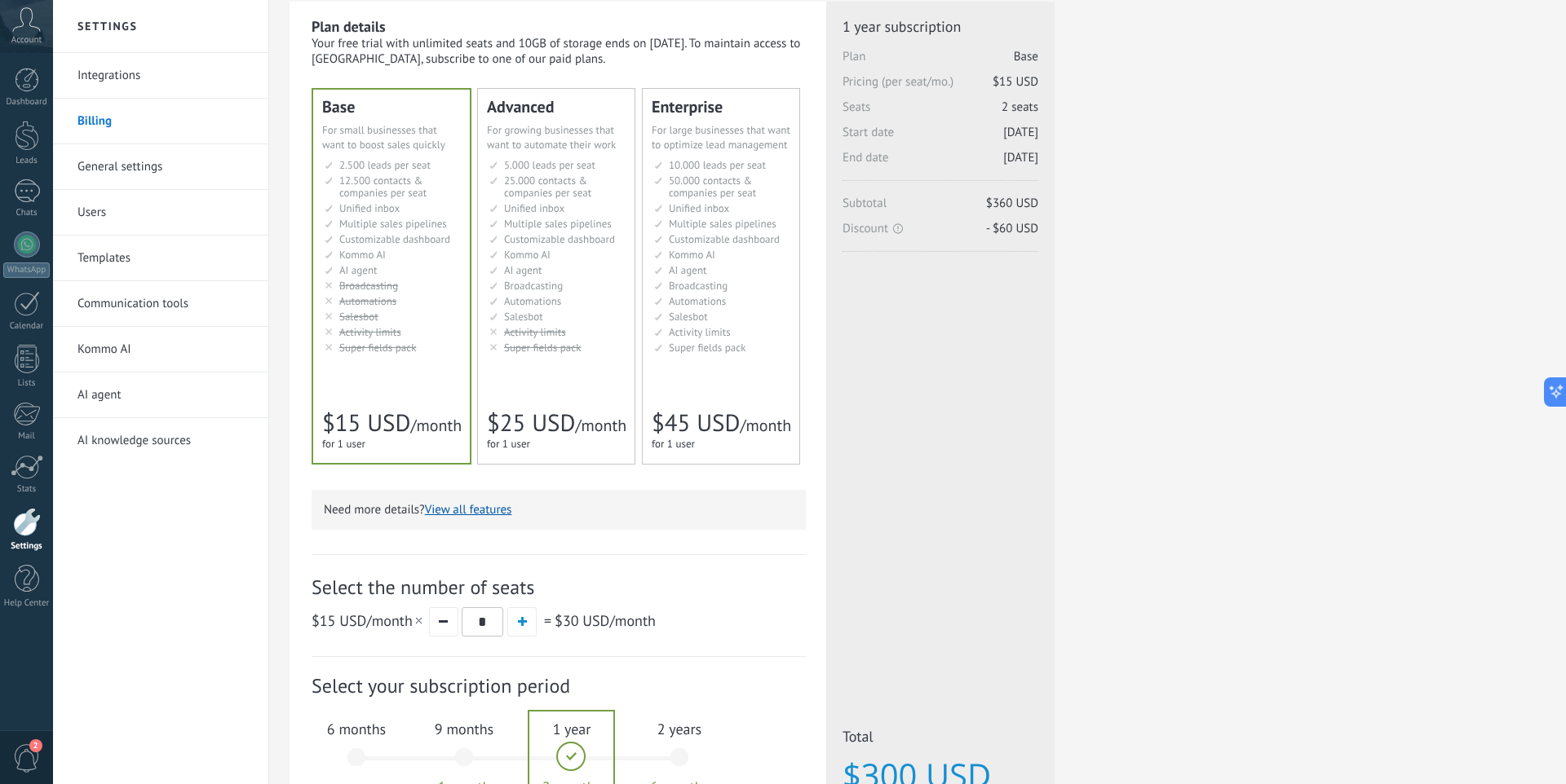
scroll to position [57, 0]
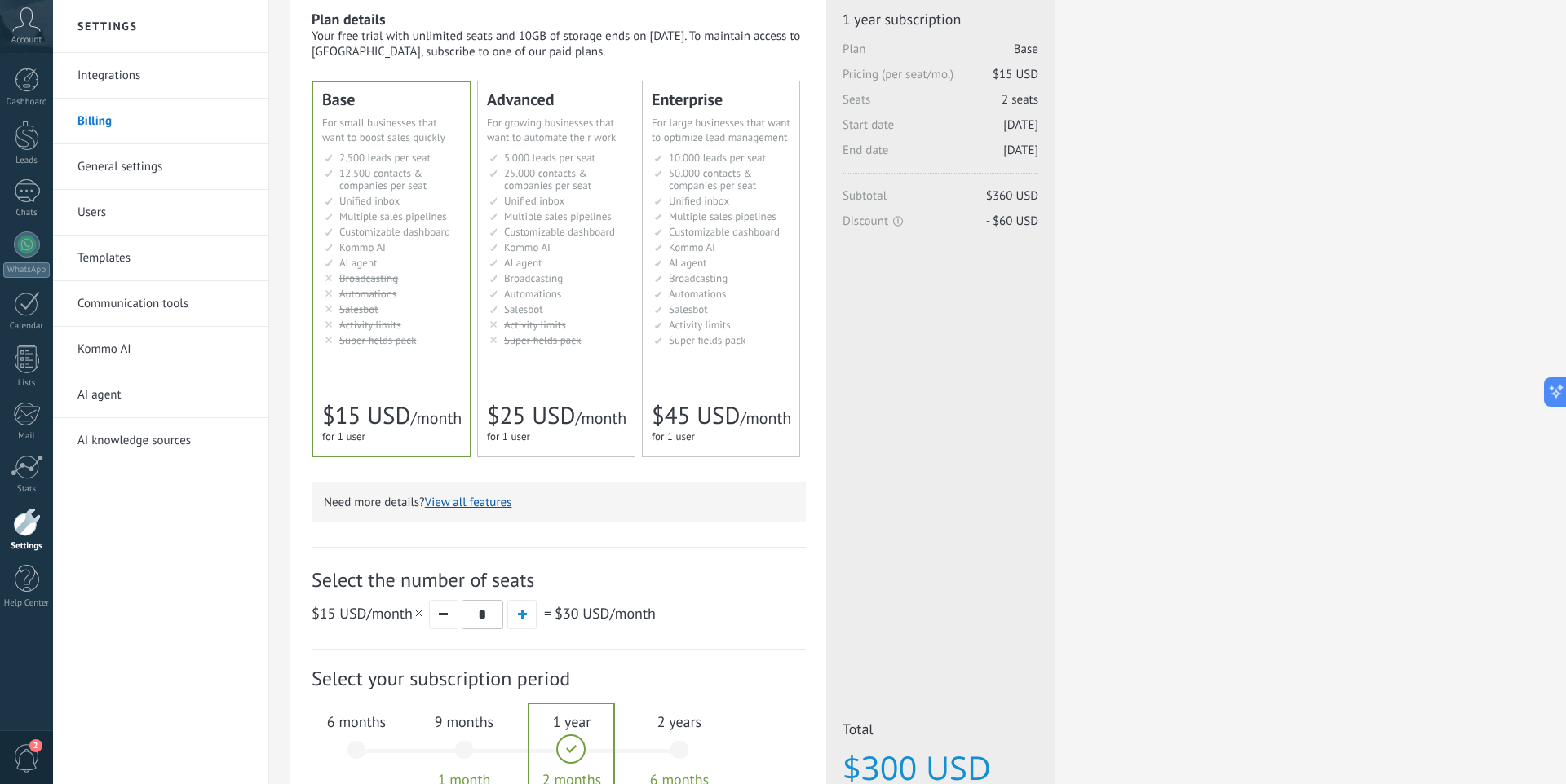
click at [451, 505] on button "View all features" at bounding box center [468, 503] width 87 height 15
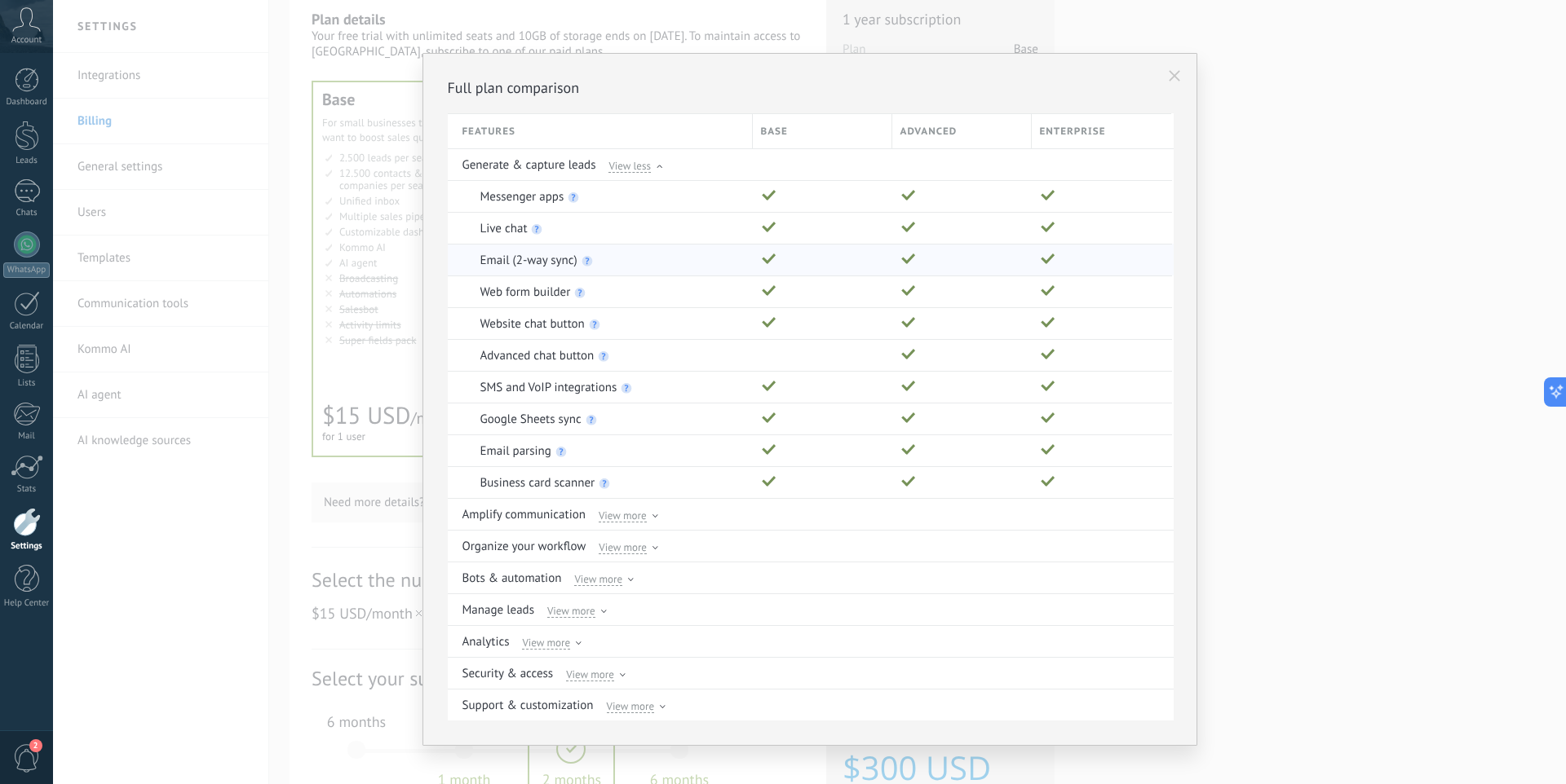
scroll to position [0, 0]
click at [1328, 200] on div "Full plan comparison Features Base Advanced Enterprise Generate & capture leads…" at bounding box center [809, 392] width 1513 height 784
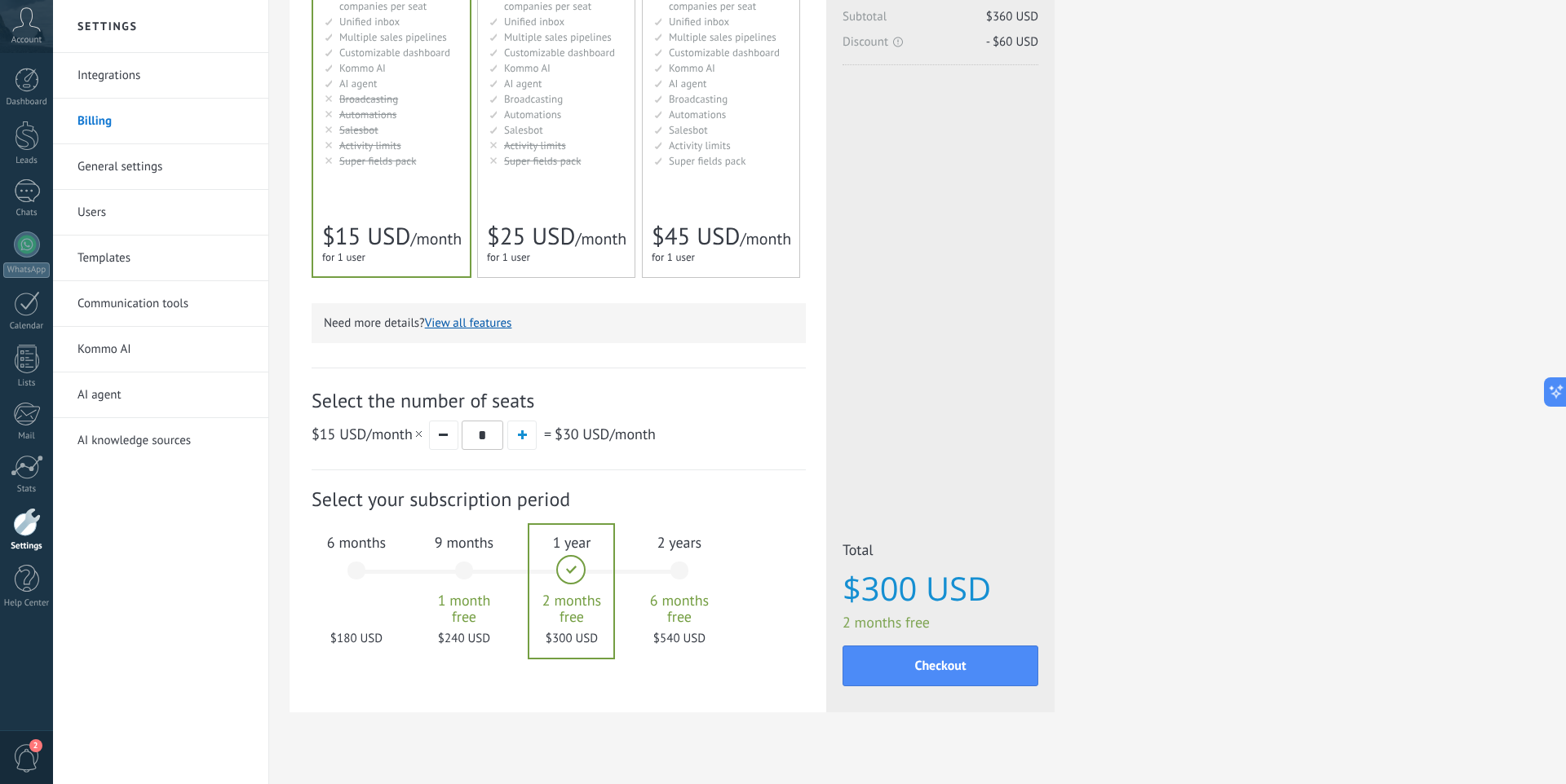
scroll to position [231, 0]
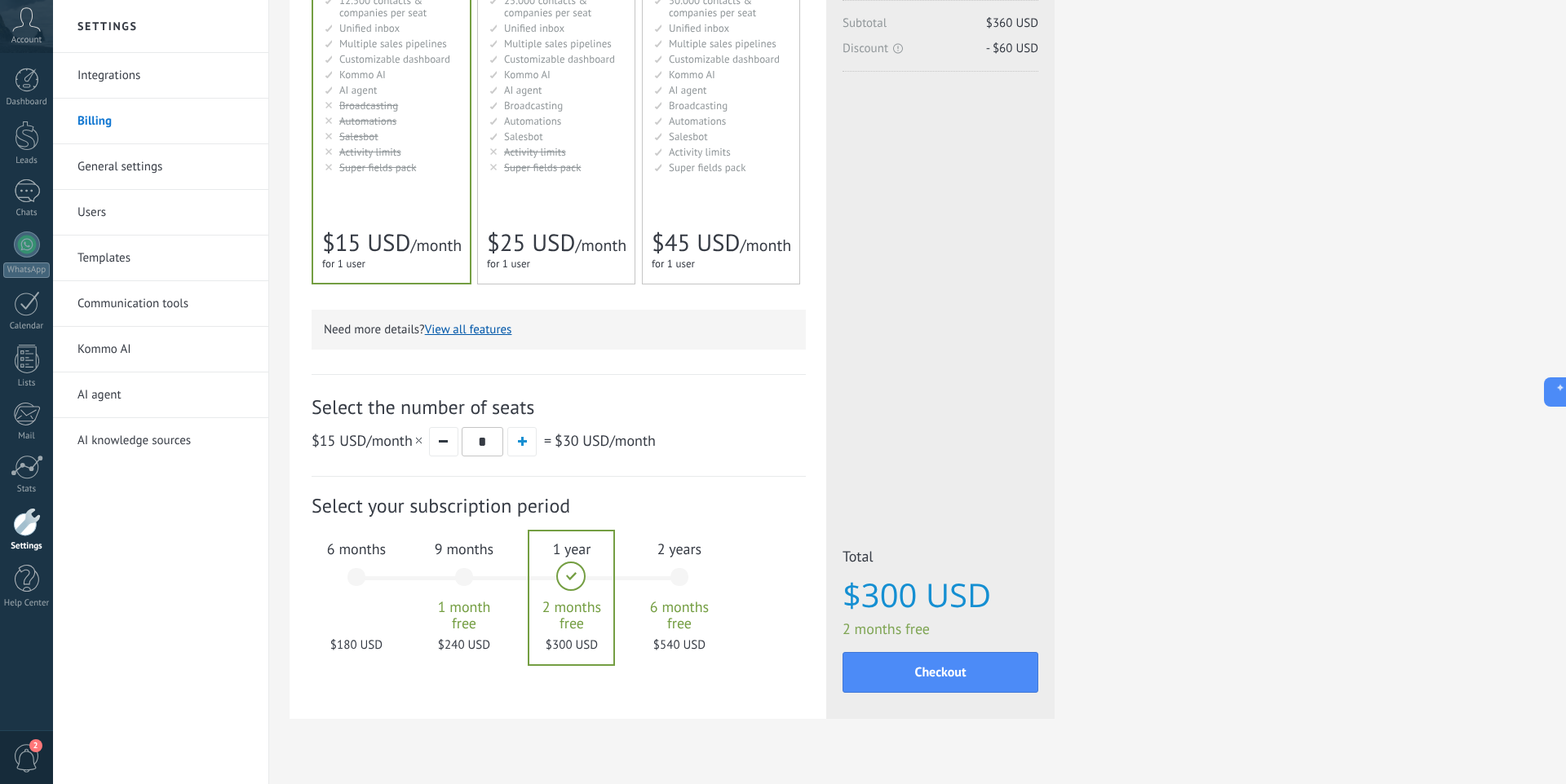
click at [357, 591] on div "6 months $180 USD" at bounding box center [356, 585] width 88 height 115
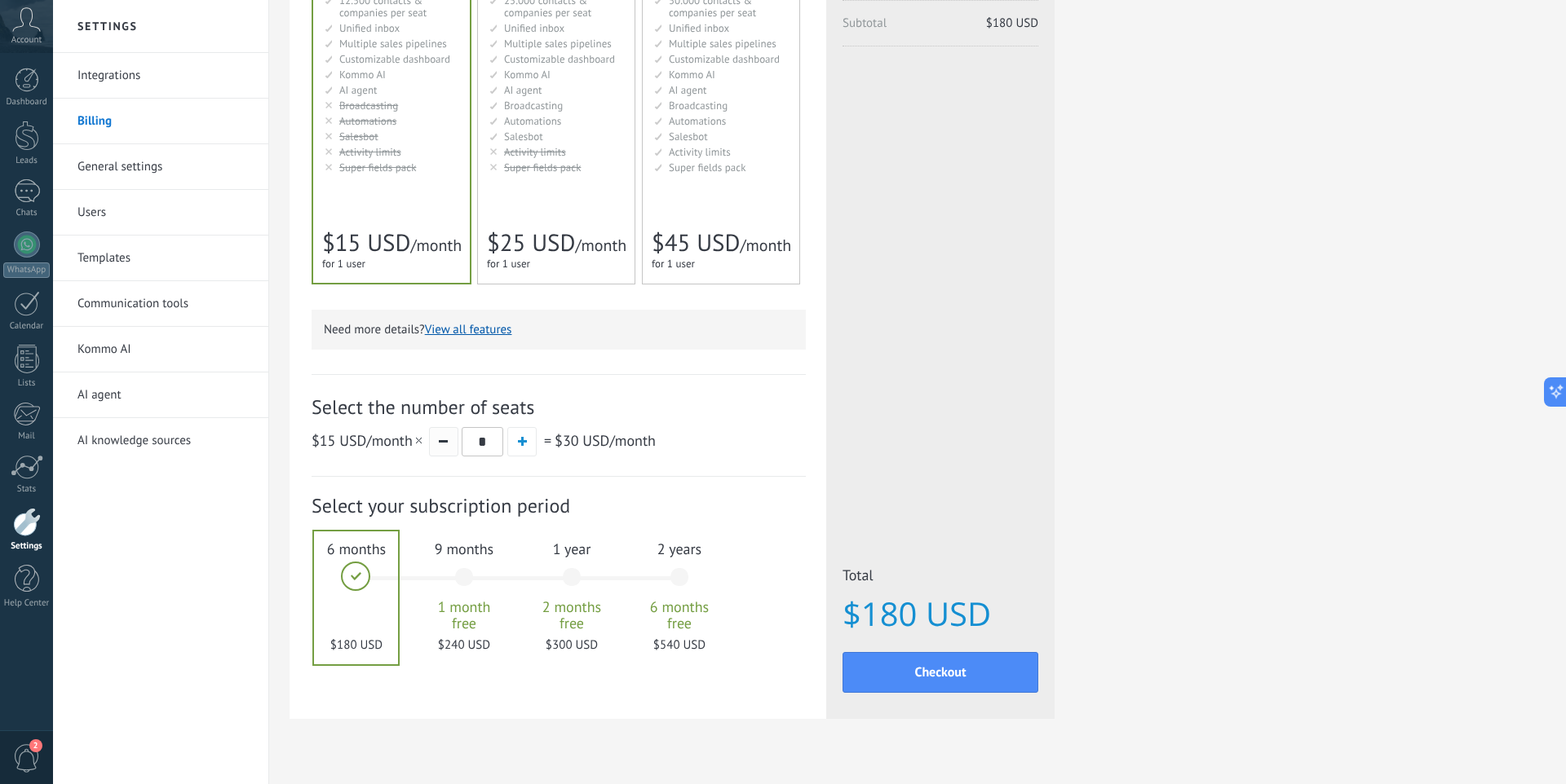
click at [446, 446] on button "button" at bounding box center [443, 441] width 30 height 30
type input "*"
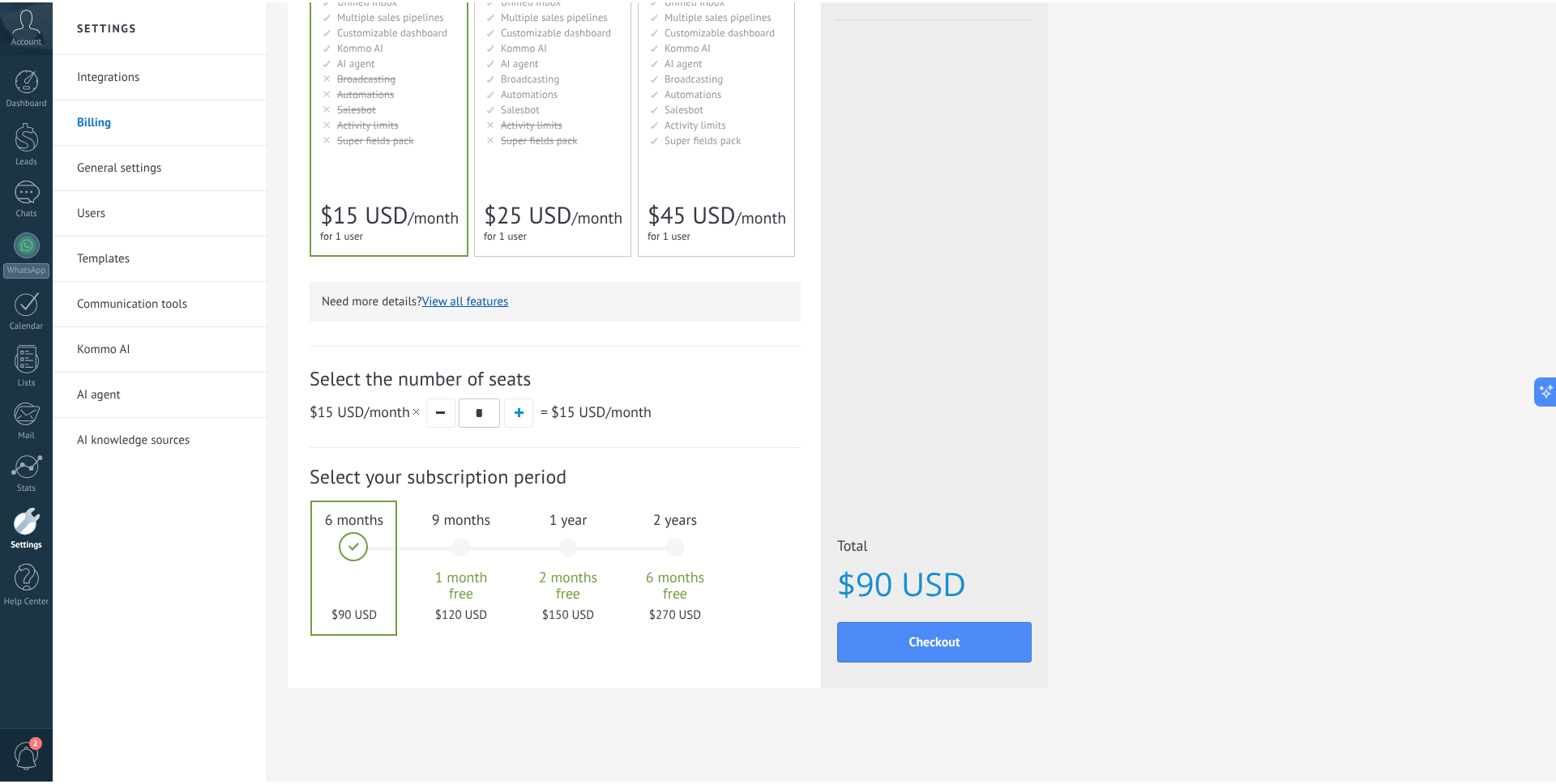
scroll to position [254, 0]
